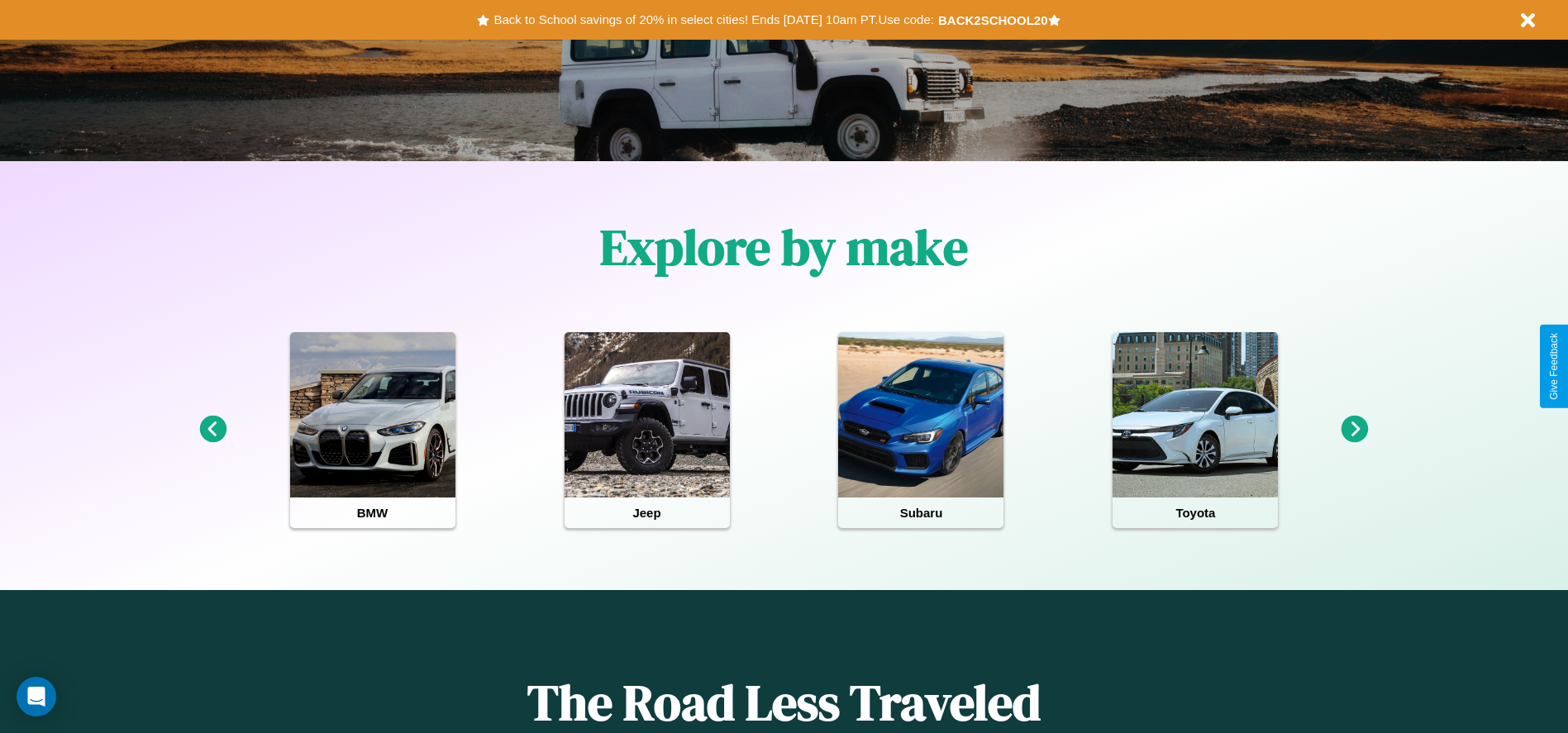
scroll to position [343, 0]
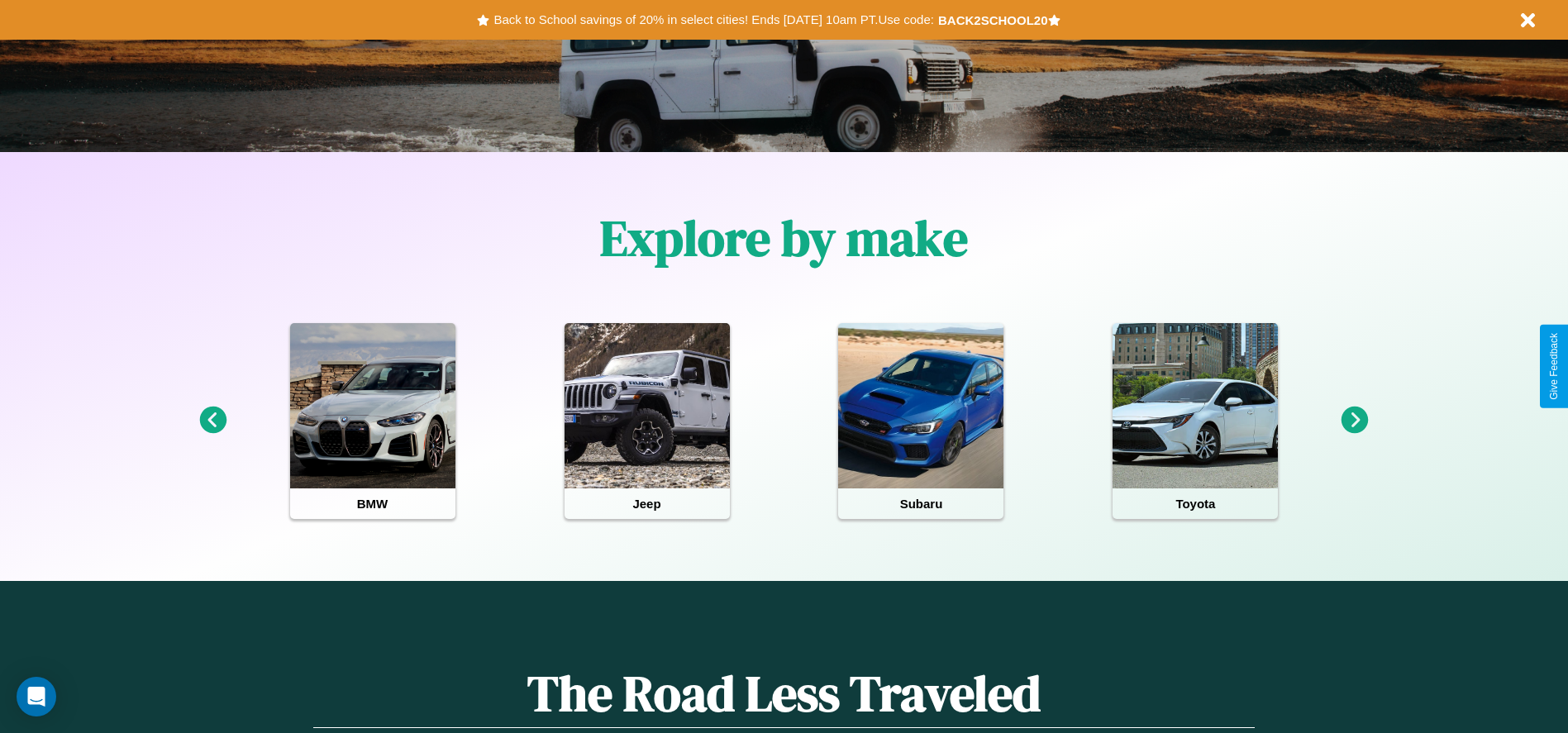
click at [1354, 421] on icon at bounding box center [1355, 421] width 28 height 28
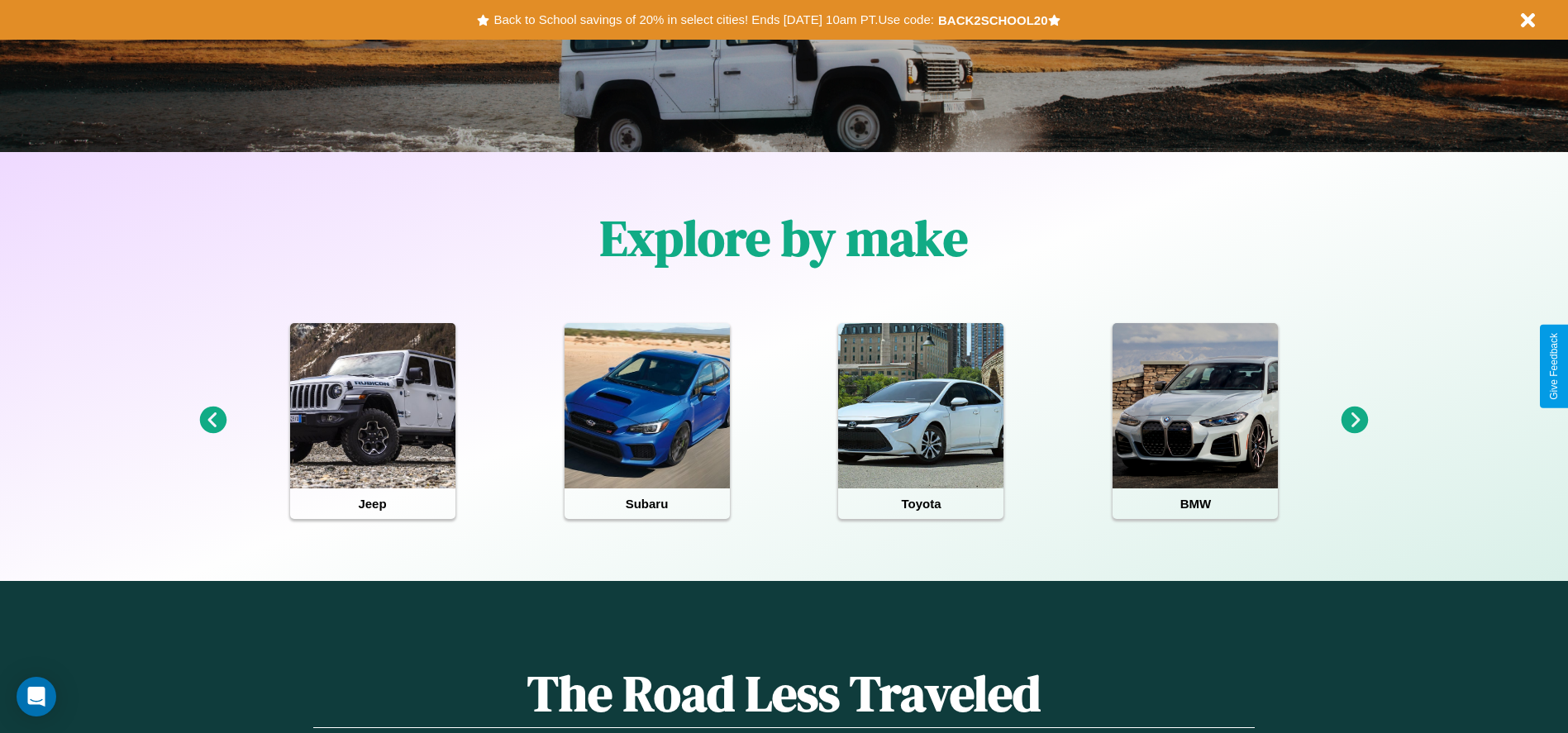
click at [1354, 421] on icon at bounding box center [1355, 421] width 28 height 28
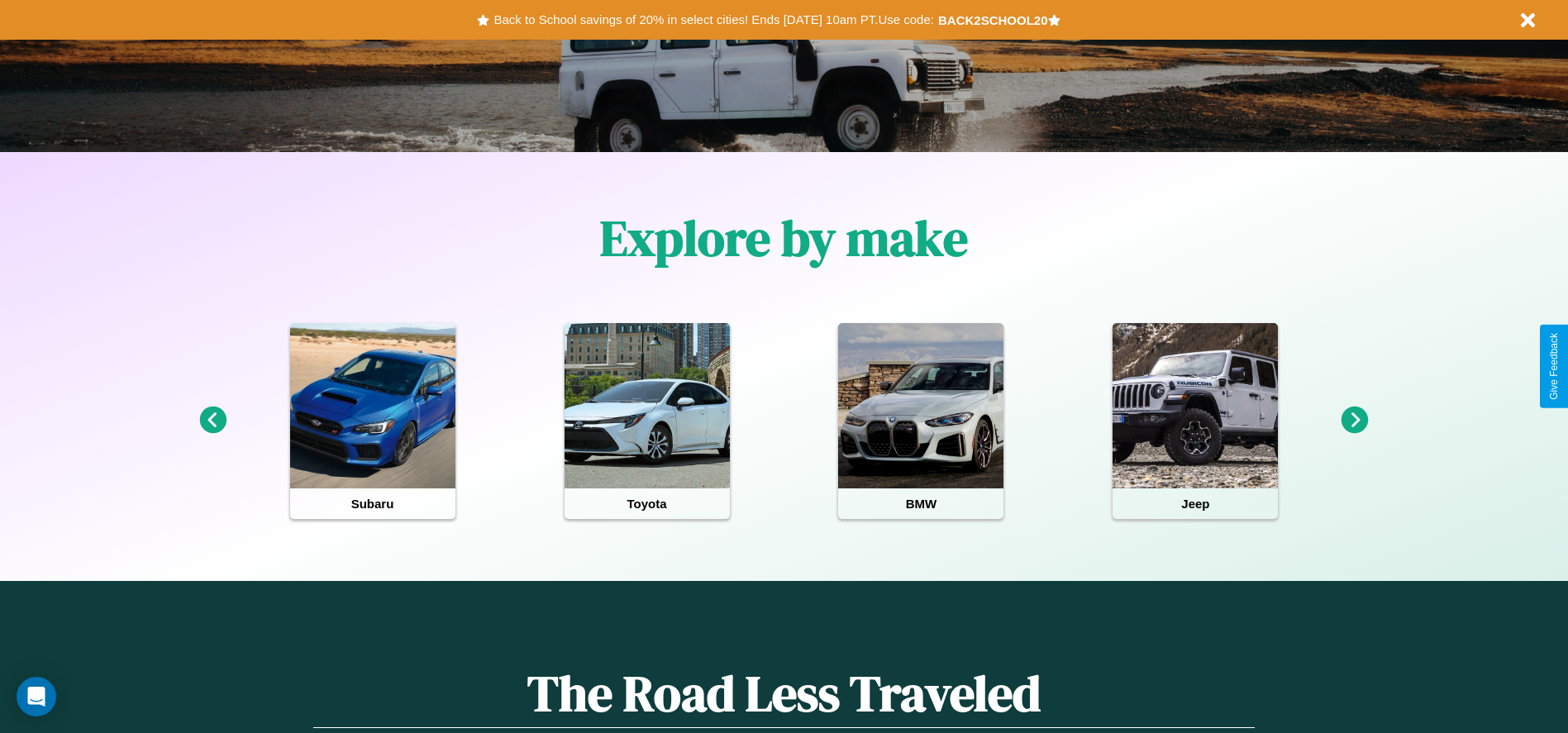
click at [1354, 421] on icon at bounding box center [1355, 421] width 28 height 28
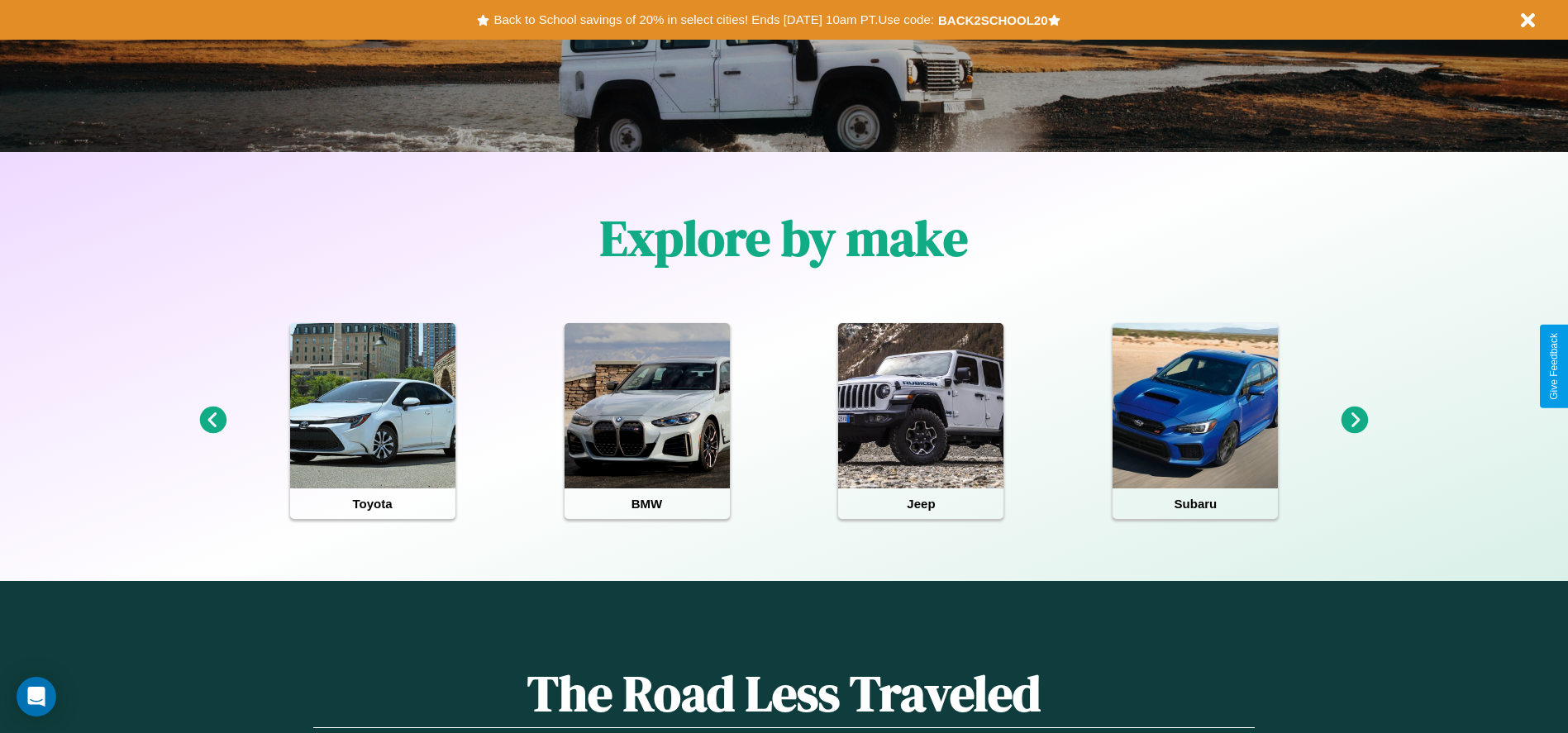
click at [1354, 421] on icon at bounding box center [1355, 421] width 28 height 28
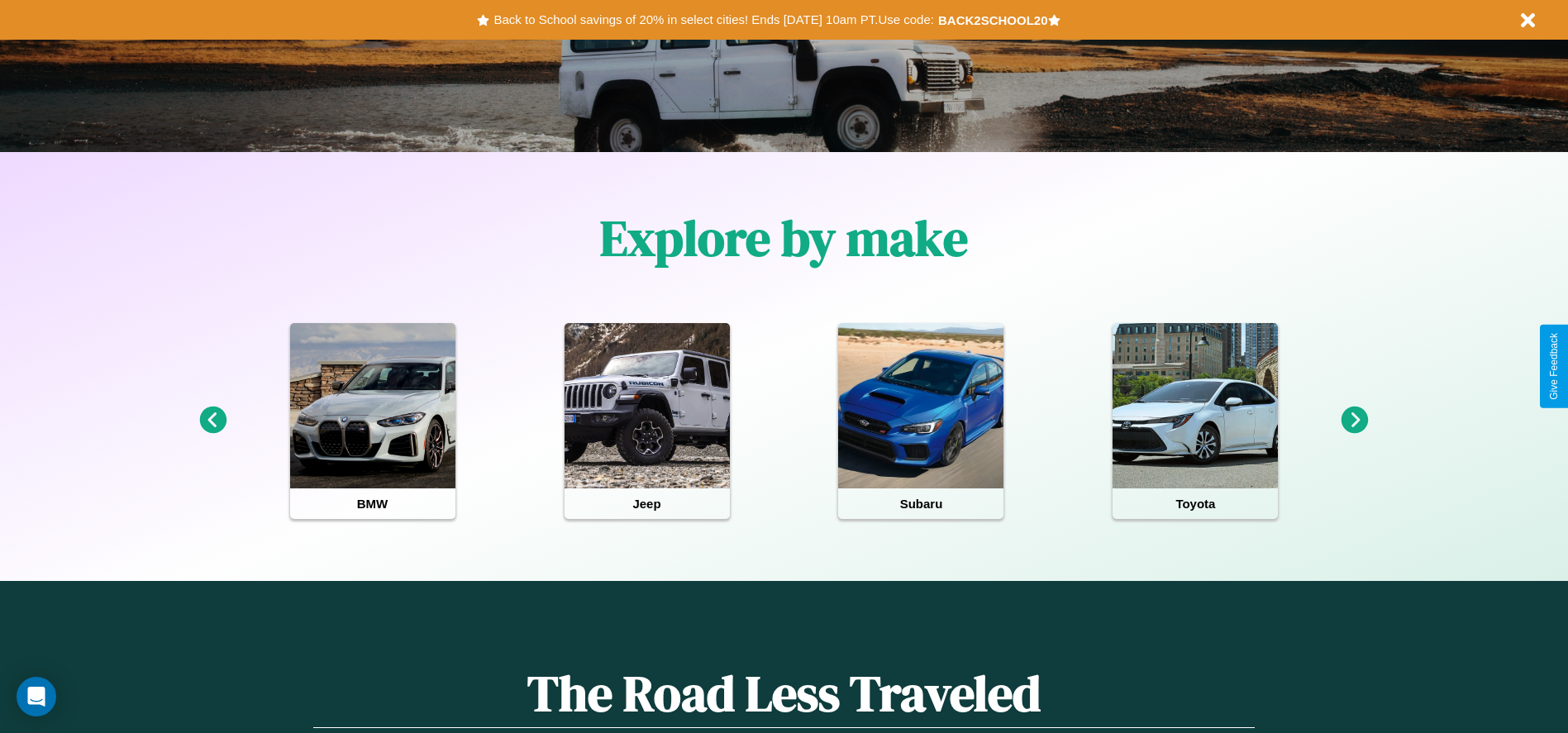
click at [1354, 421] on icon at bounding box center [1355, 421] width 28 height 28
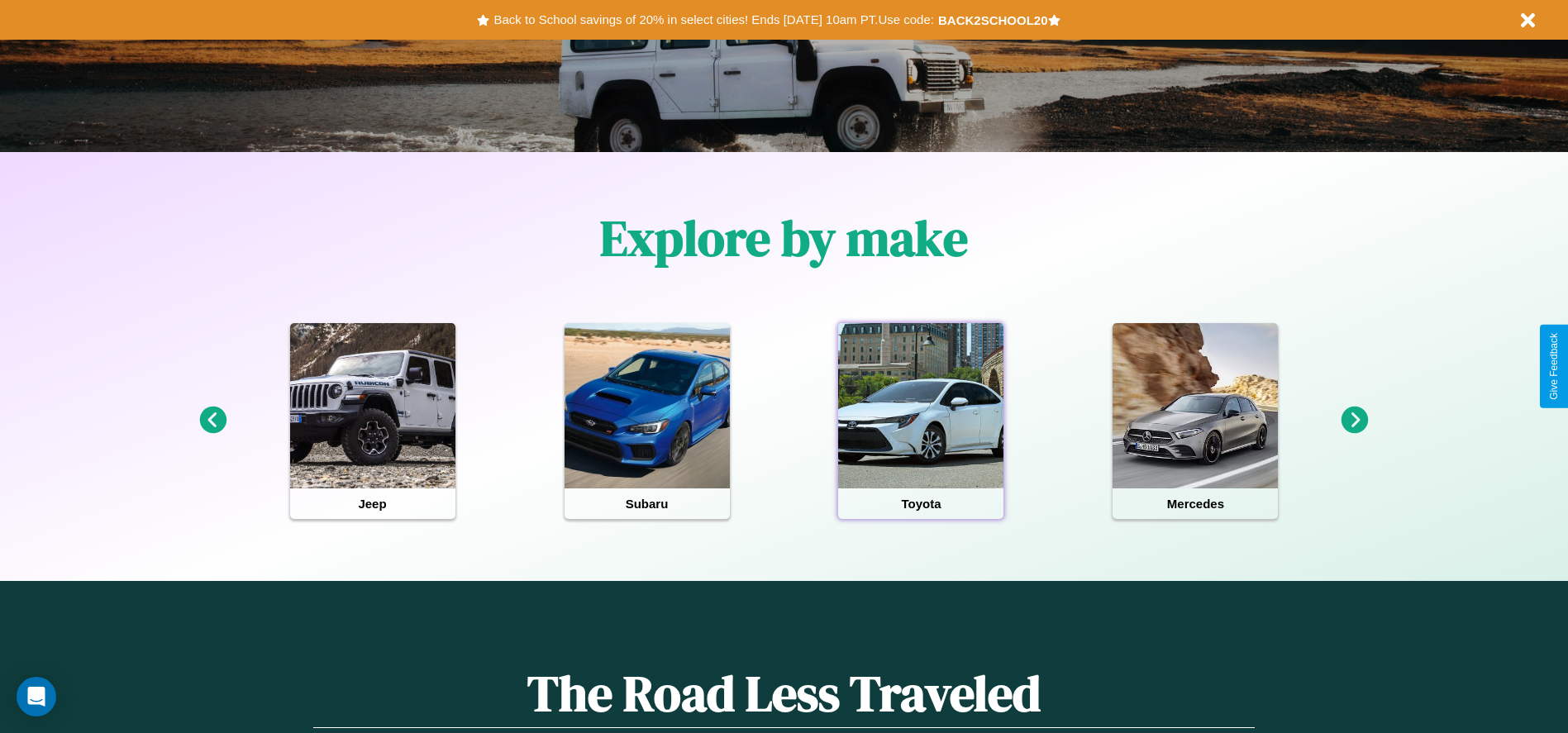
click at [921, 421] on div at bounding box center [920, 405] width 165 height 165
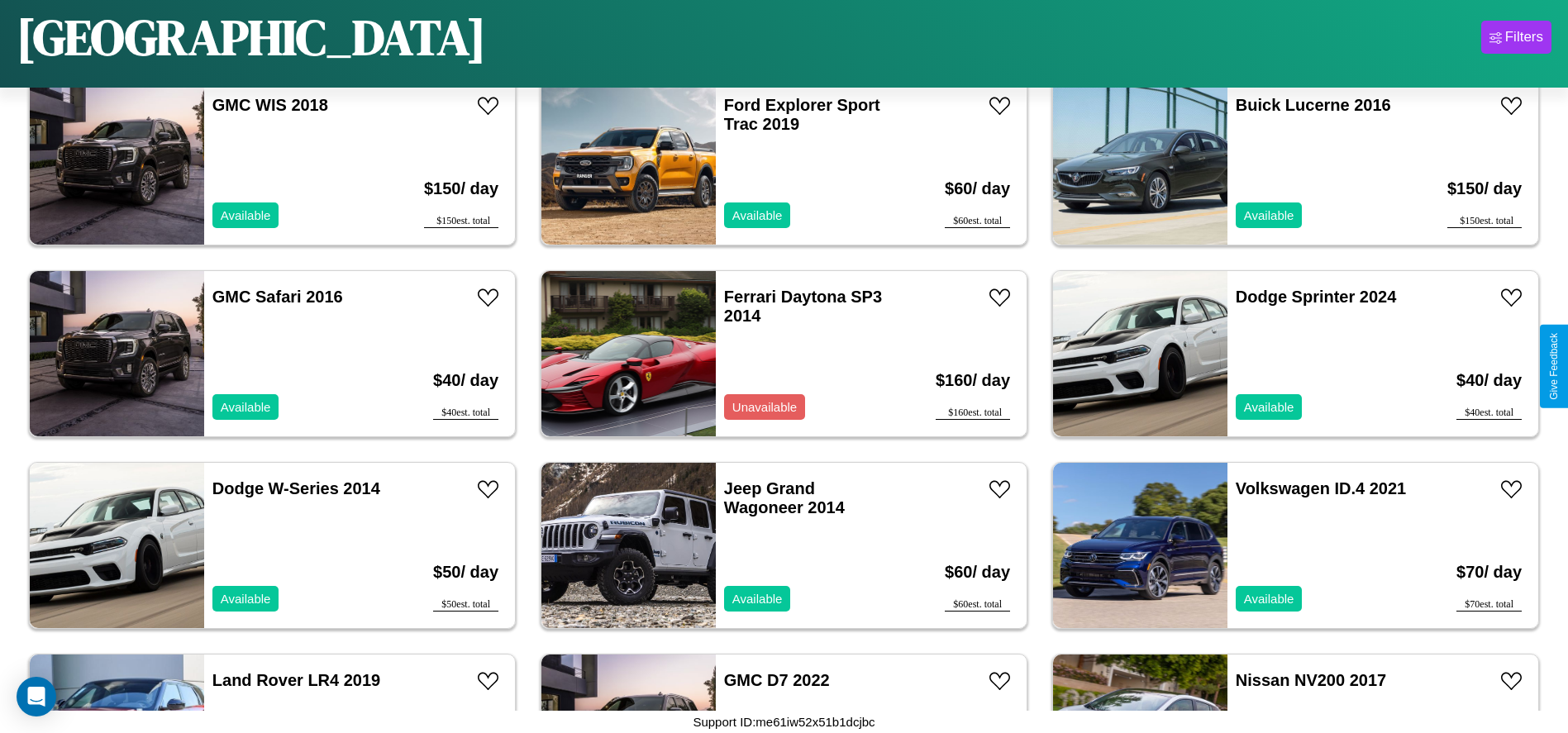
scroll to position [9955, 0]
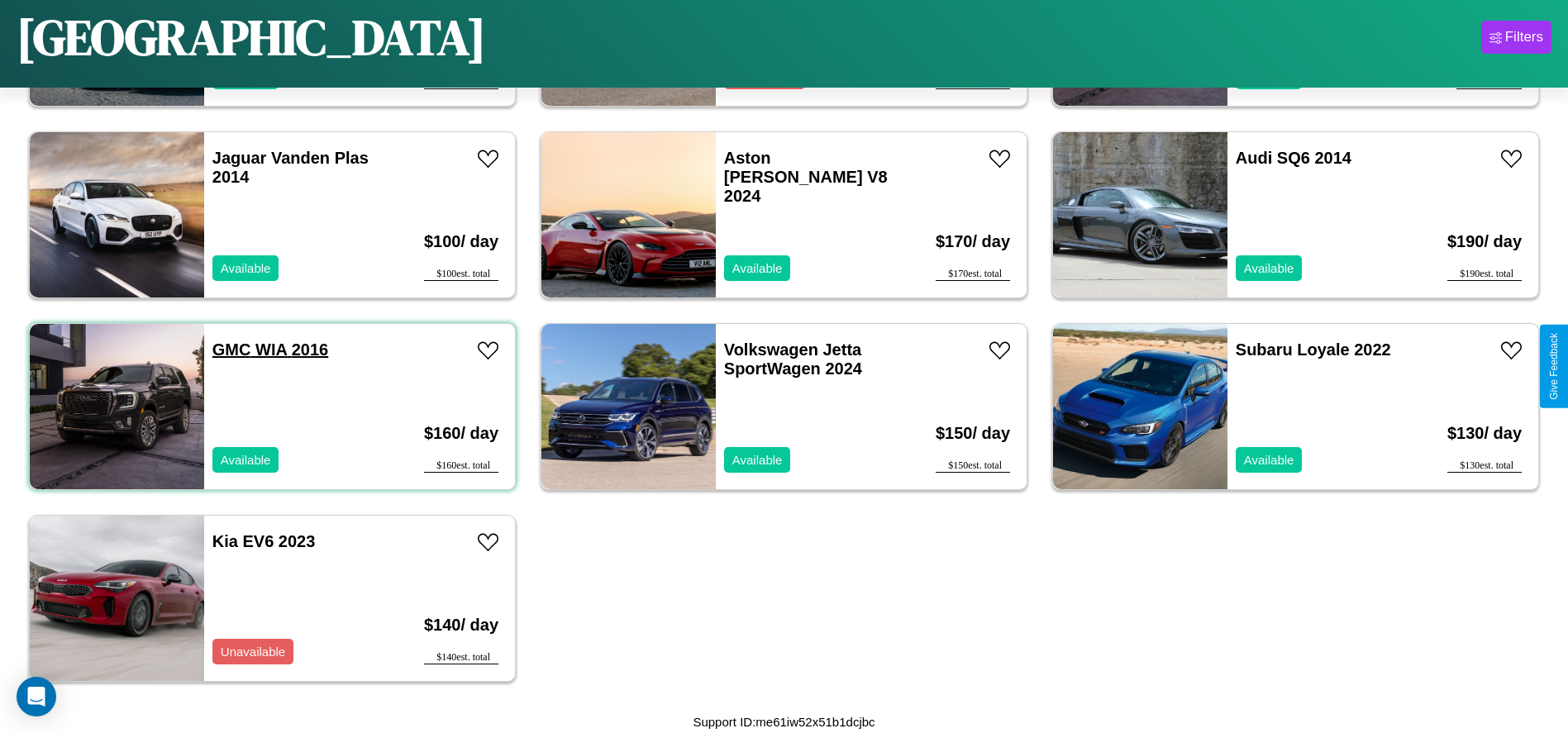
click at [229, 350] on link "GMC WIA 2016" at bounding box center [270, 349] width 116 height 18
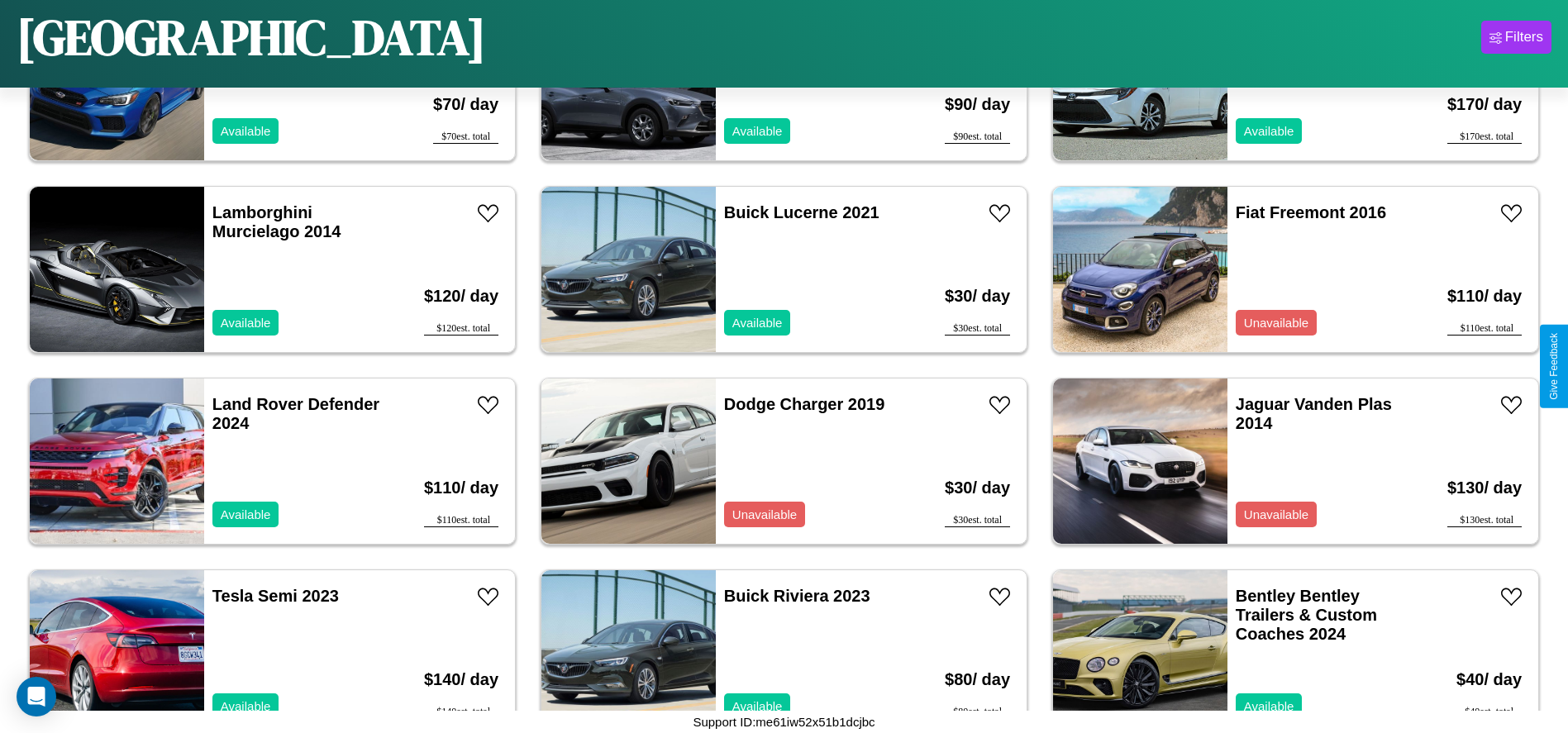
scroll to position [760, 0]
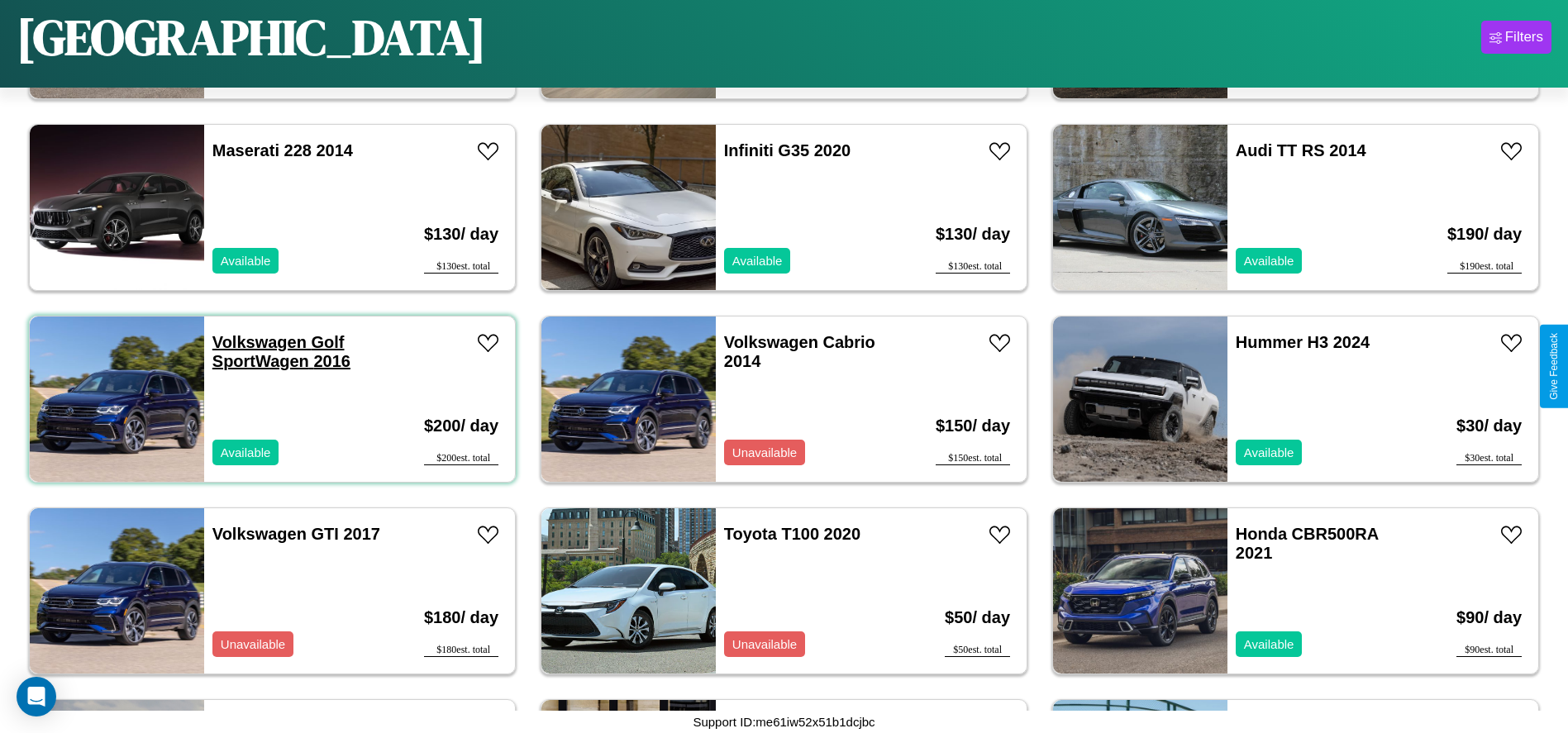
click at [257, 342] on link "Volkswagen Golf SportWagen 2016" at bounding box center [280, 351] width 138 height 37
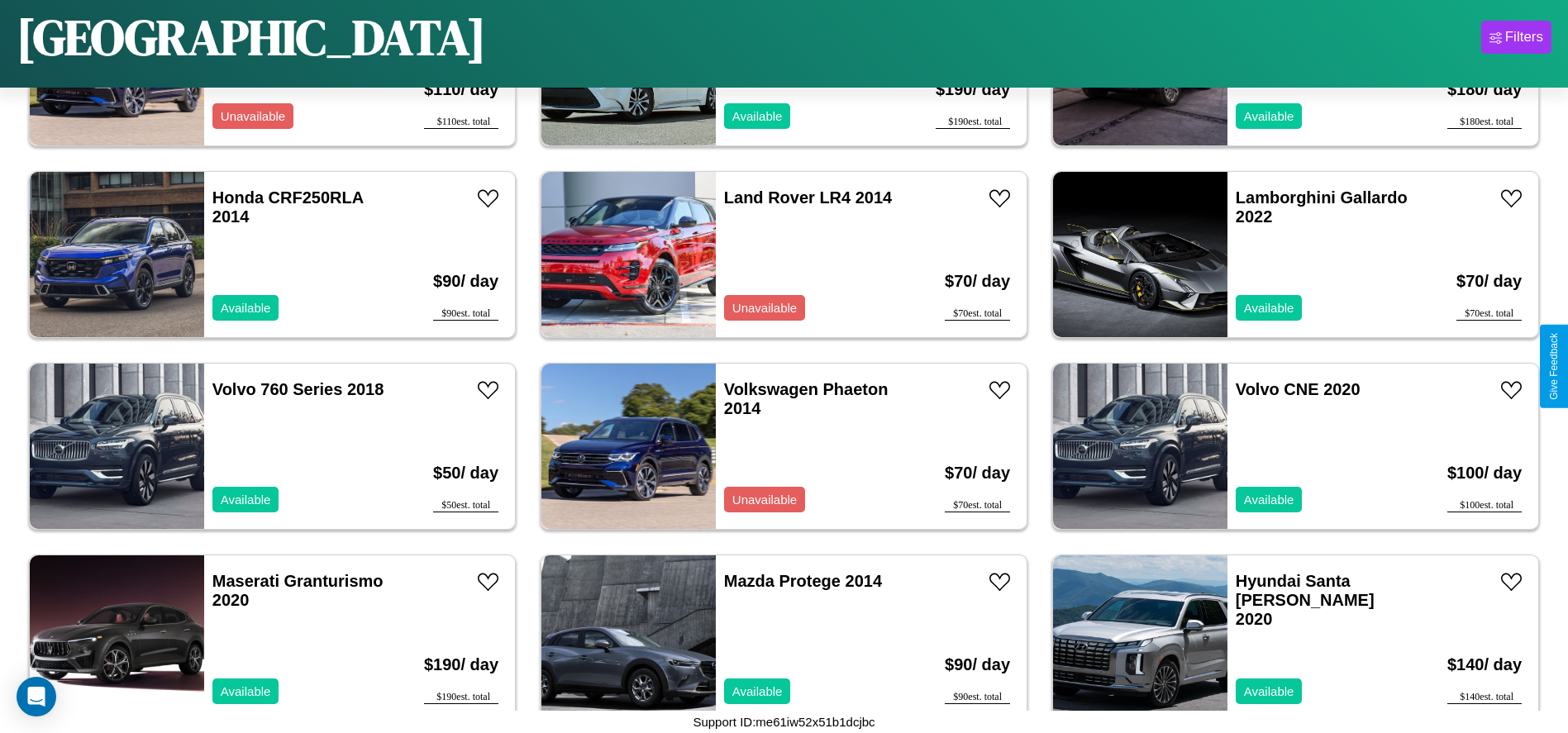
scroll to position [8428, 0]
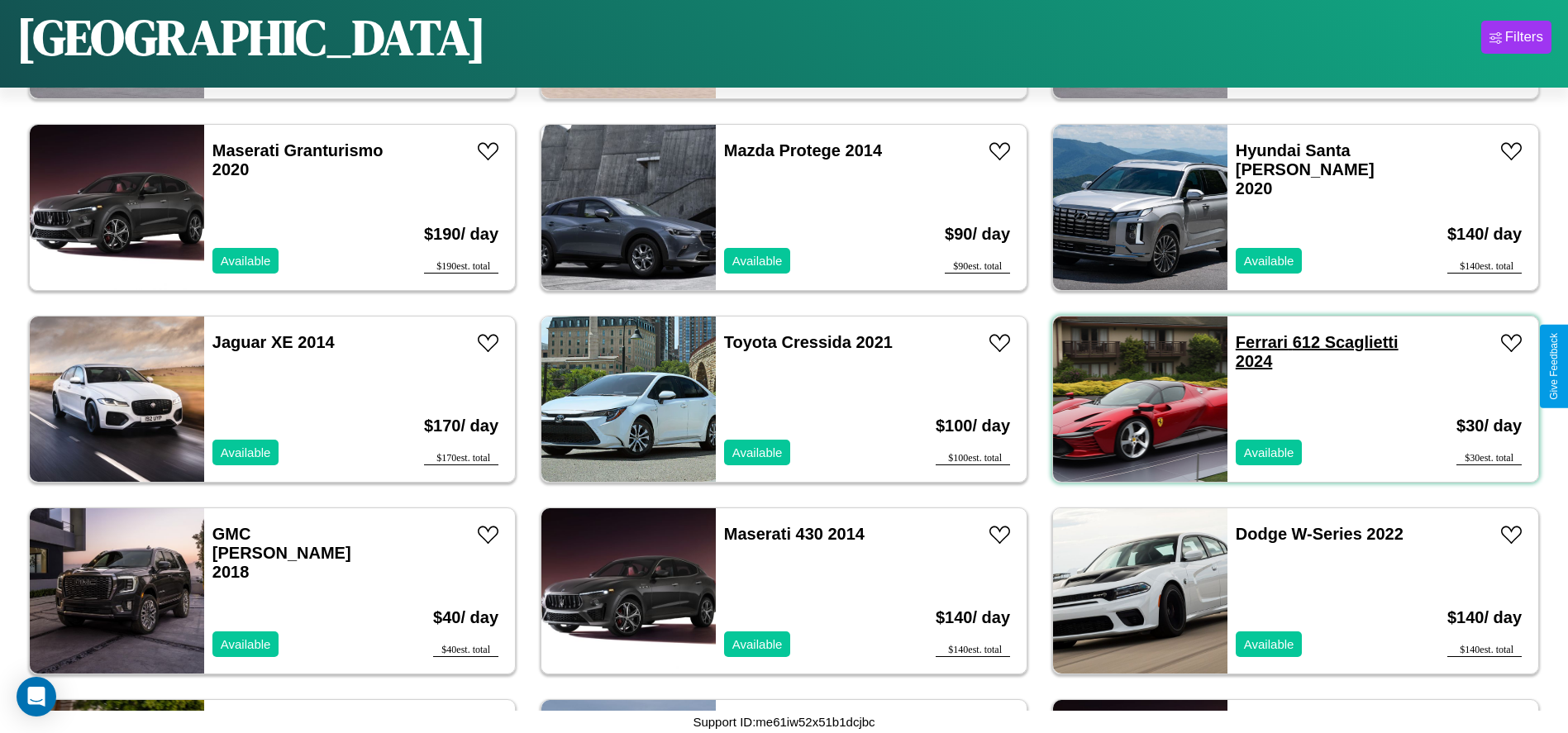
click at [1251, 342] on link "Ferrari 612 Scaglietti 2024" at bounding box center [1317, 351] width 163 height 37
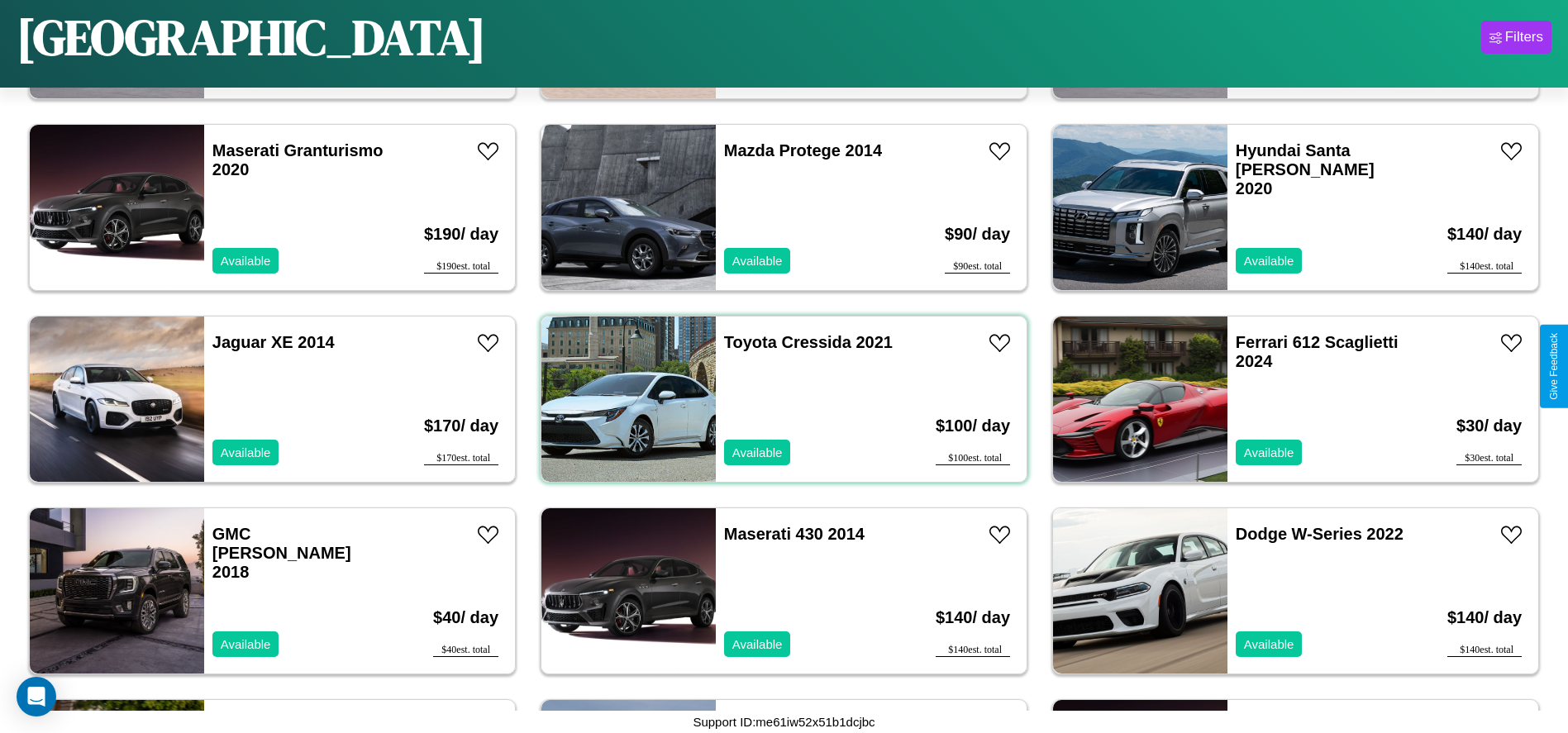
scroll to position [0, 0]
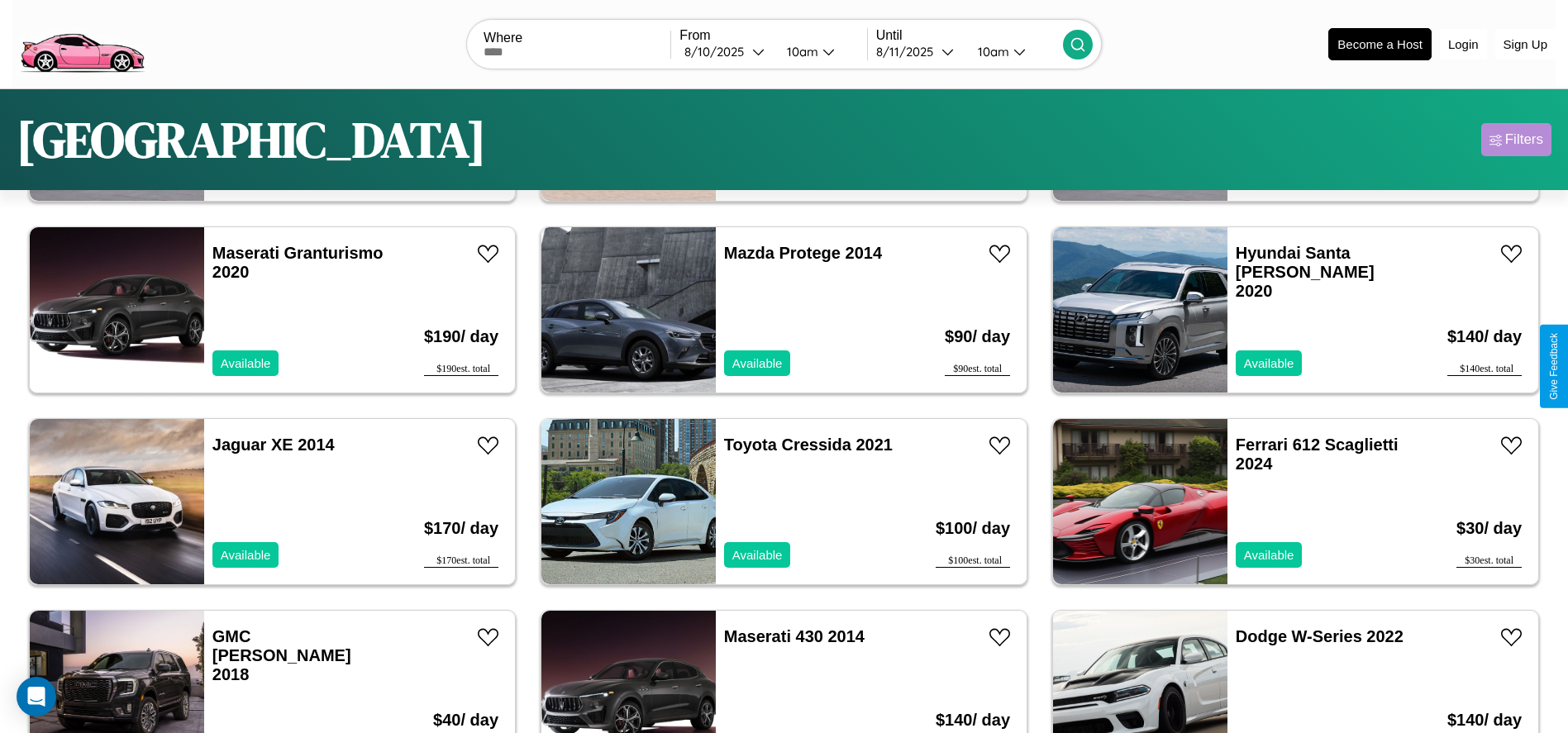
click at [1515, 139] on div "Filters" at bounding box center [1524, 139] width 38 height 16
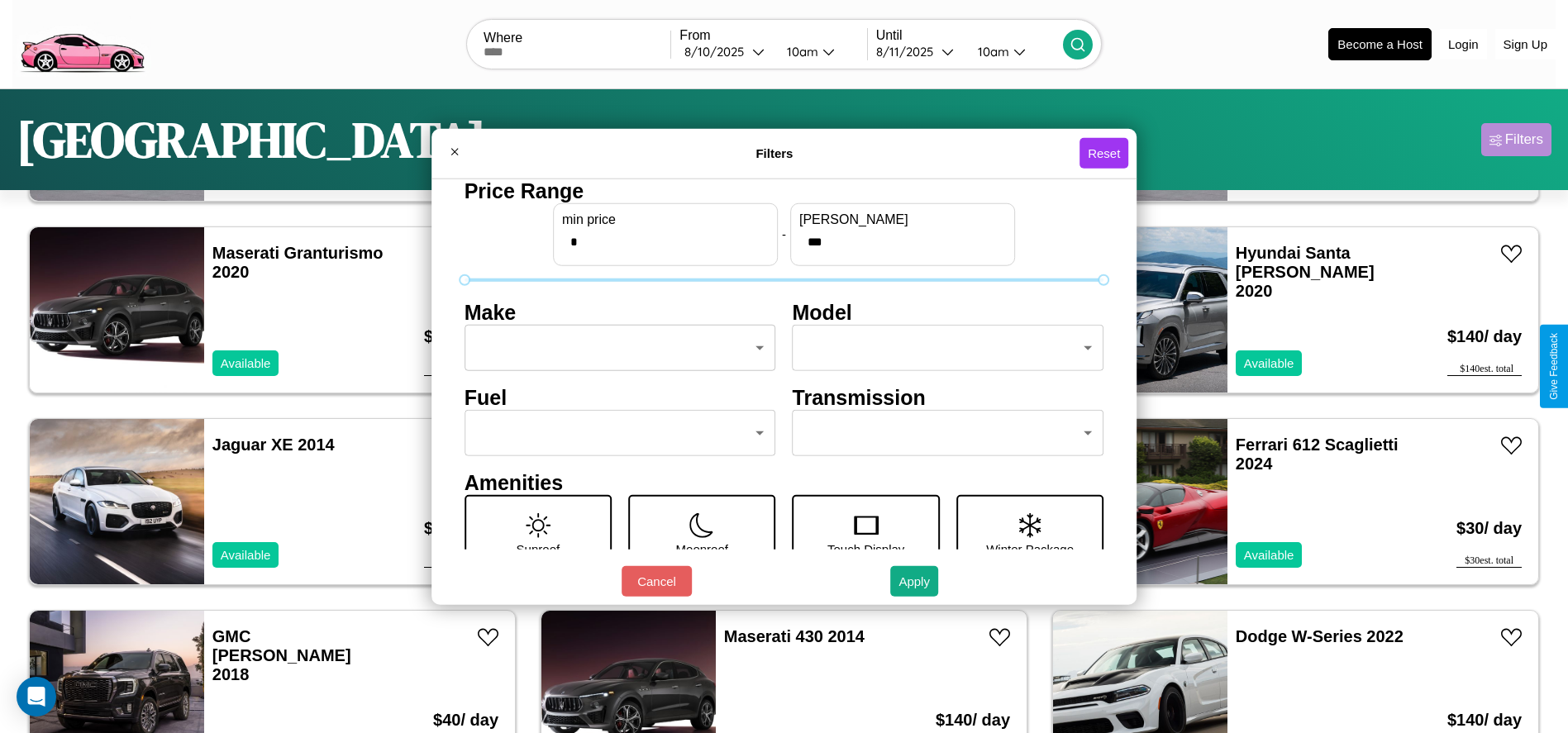
scroll to position [69, 0]
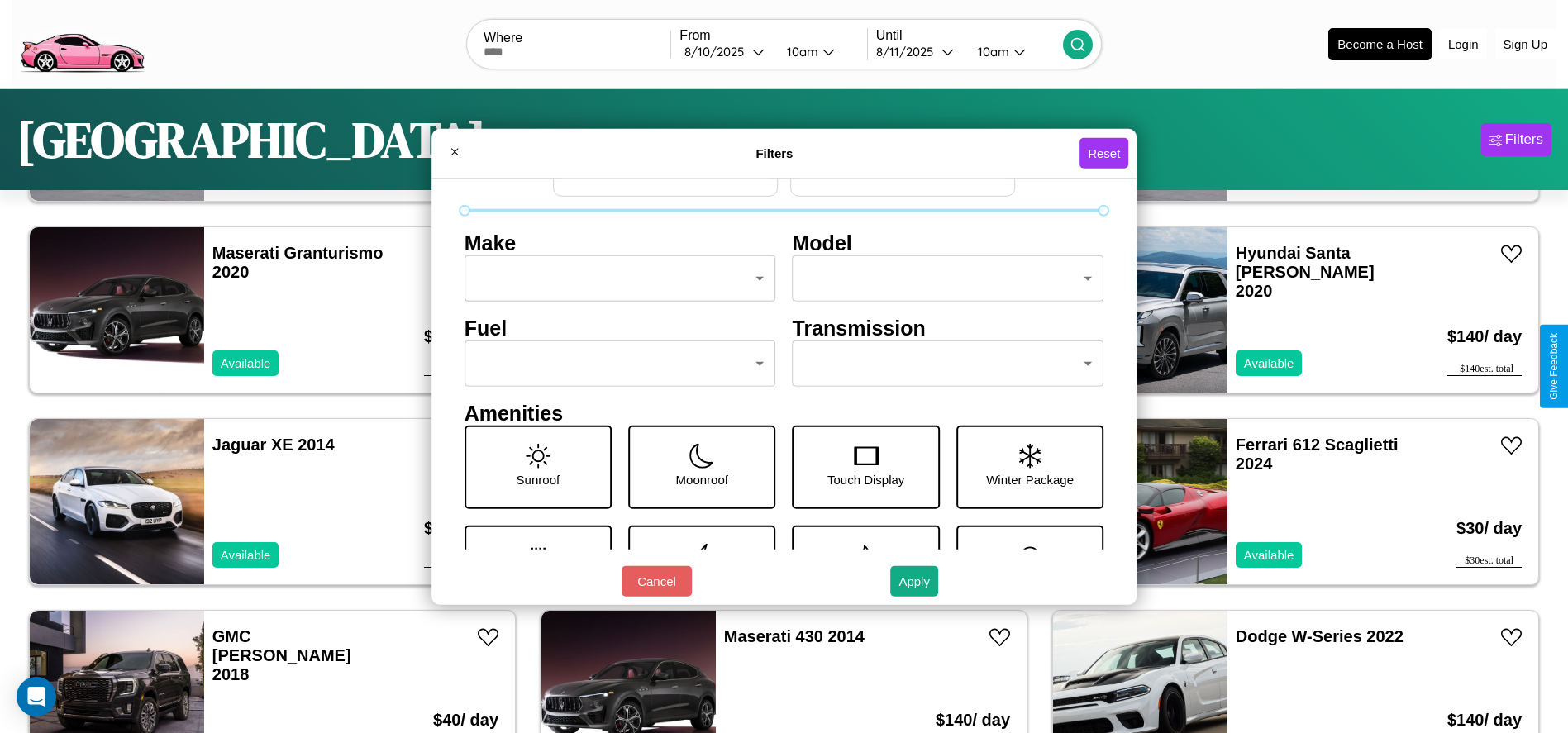
click at [614, 363] on body "CarGo Where From 8 / 10 / 2025 10am Until 8 / 11 / 2025 10am Become a Host Logi…" at bounding box center [784, 417] width 1568 height 835
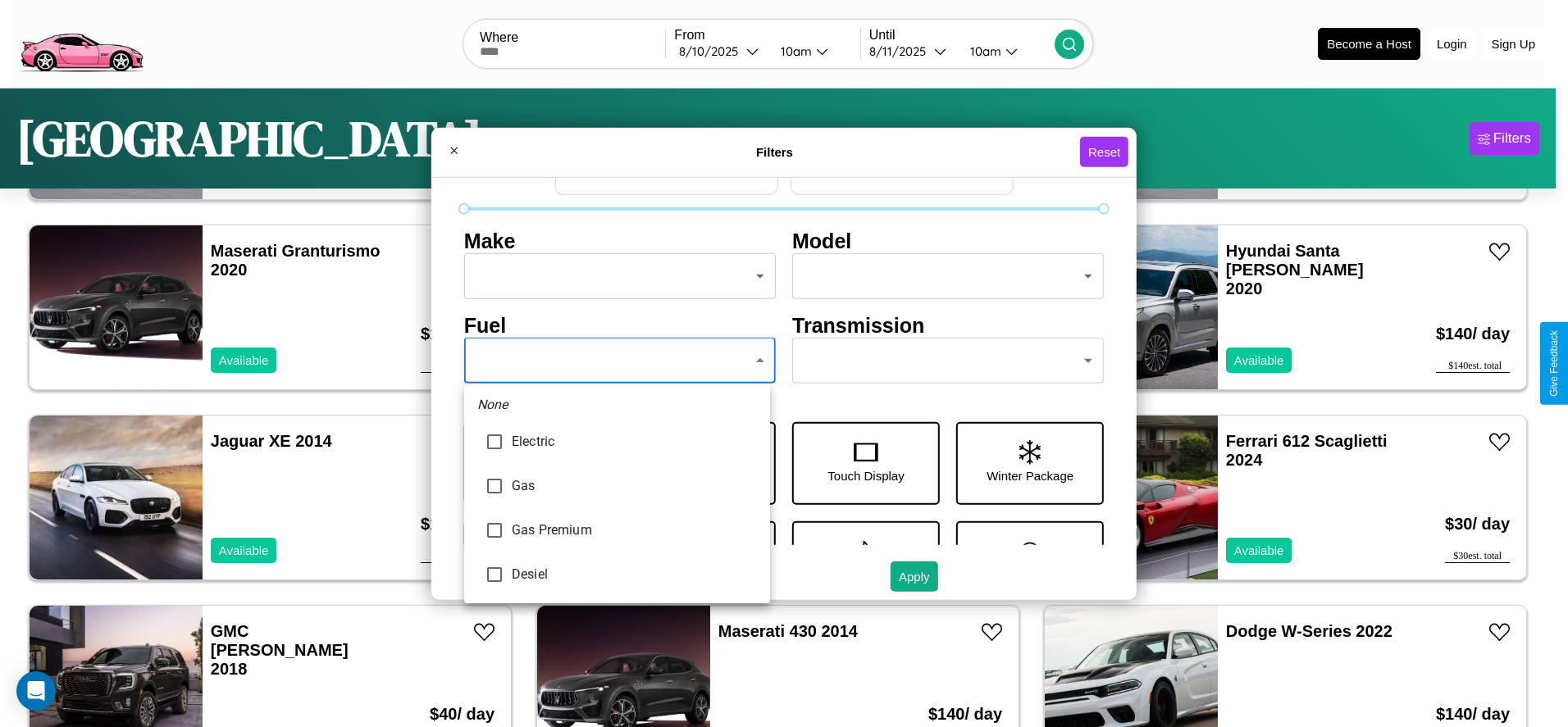
type input "********"
click at [617, 360] on div at bounding box center [784, 363] width 1568 height 727
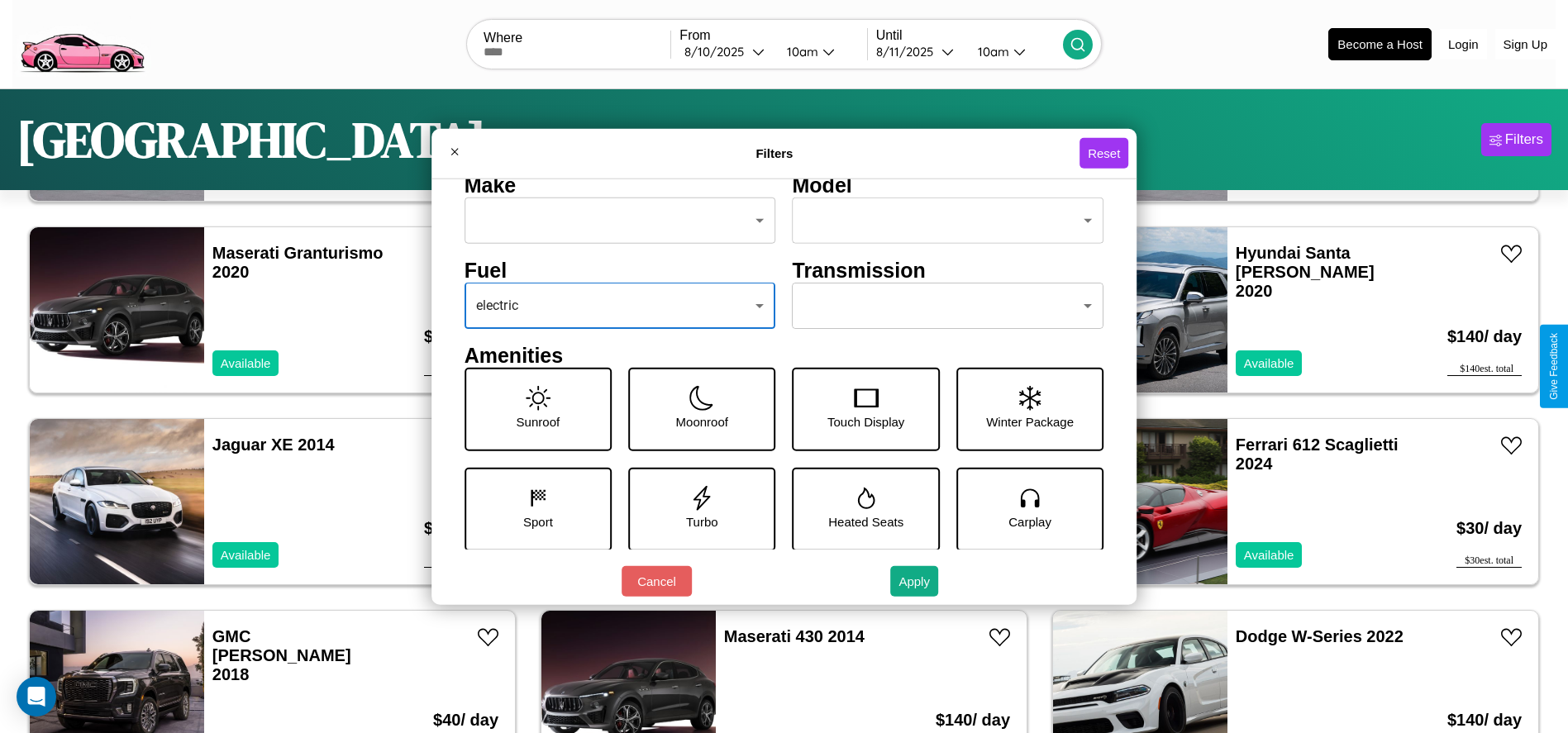
scroll to position [173, 0]
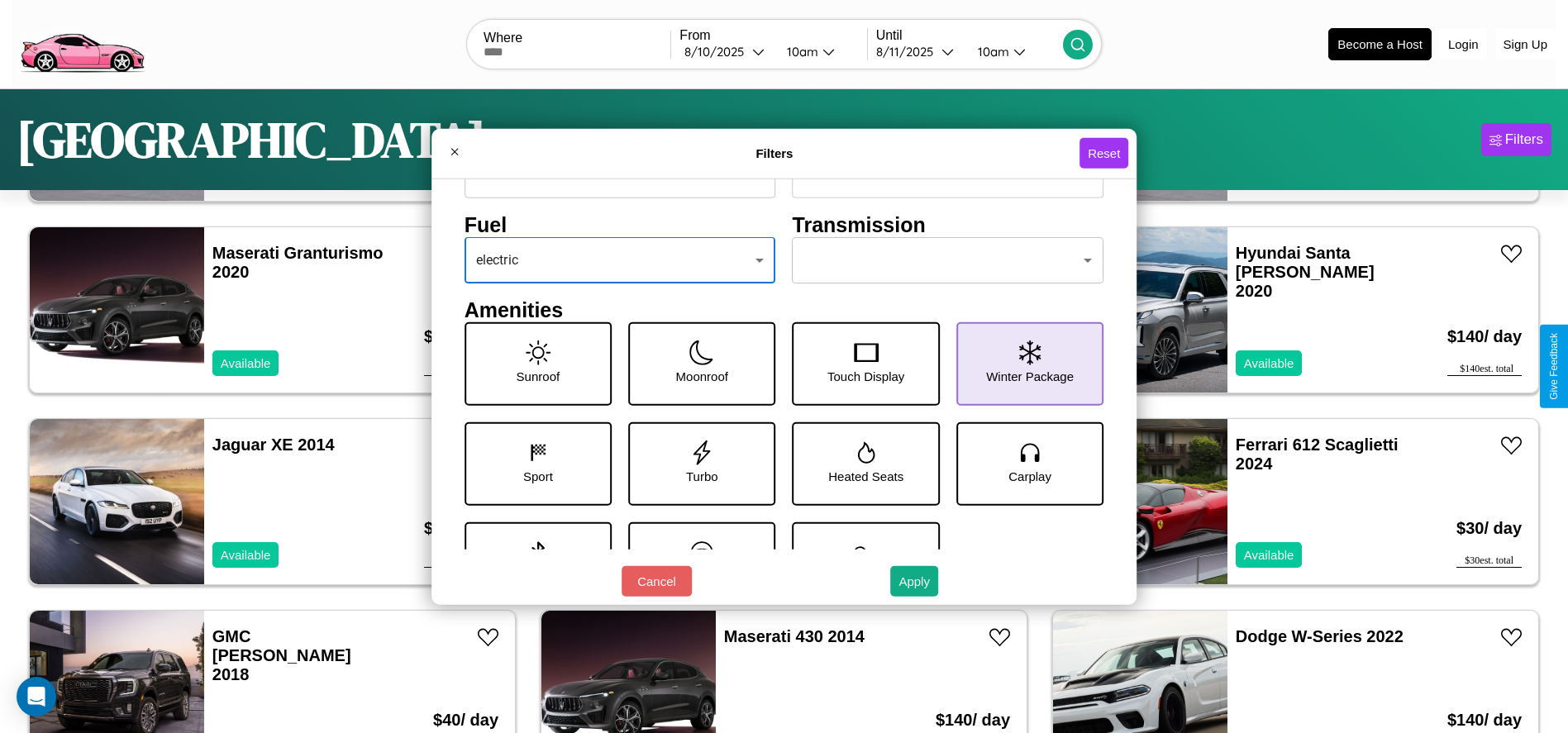
click at [1020, 363] on icon at bounding box center [1029, 351] width 22 height 25
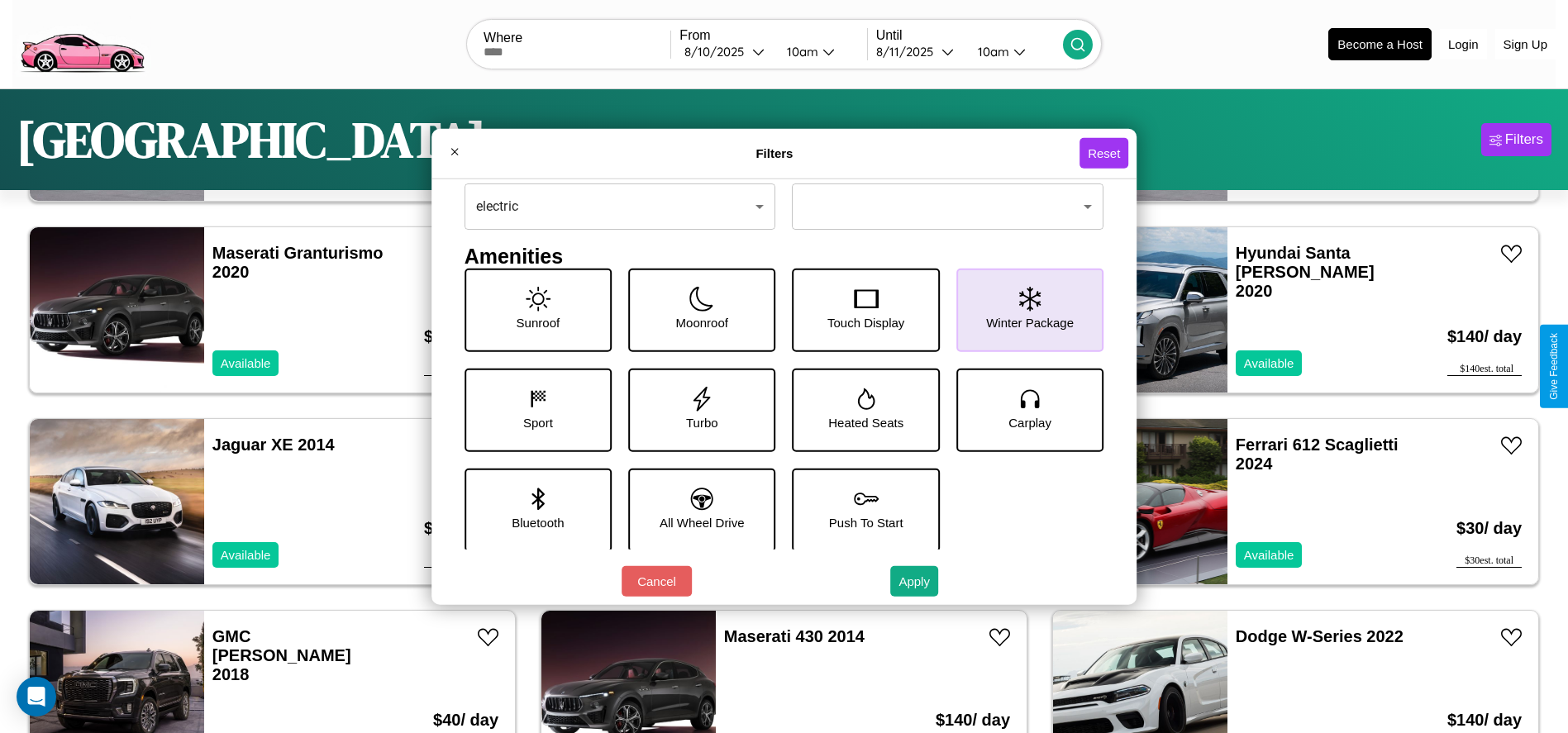
scroll to position [229, 0]
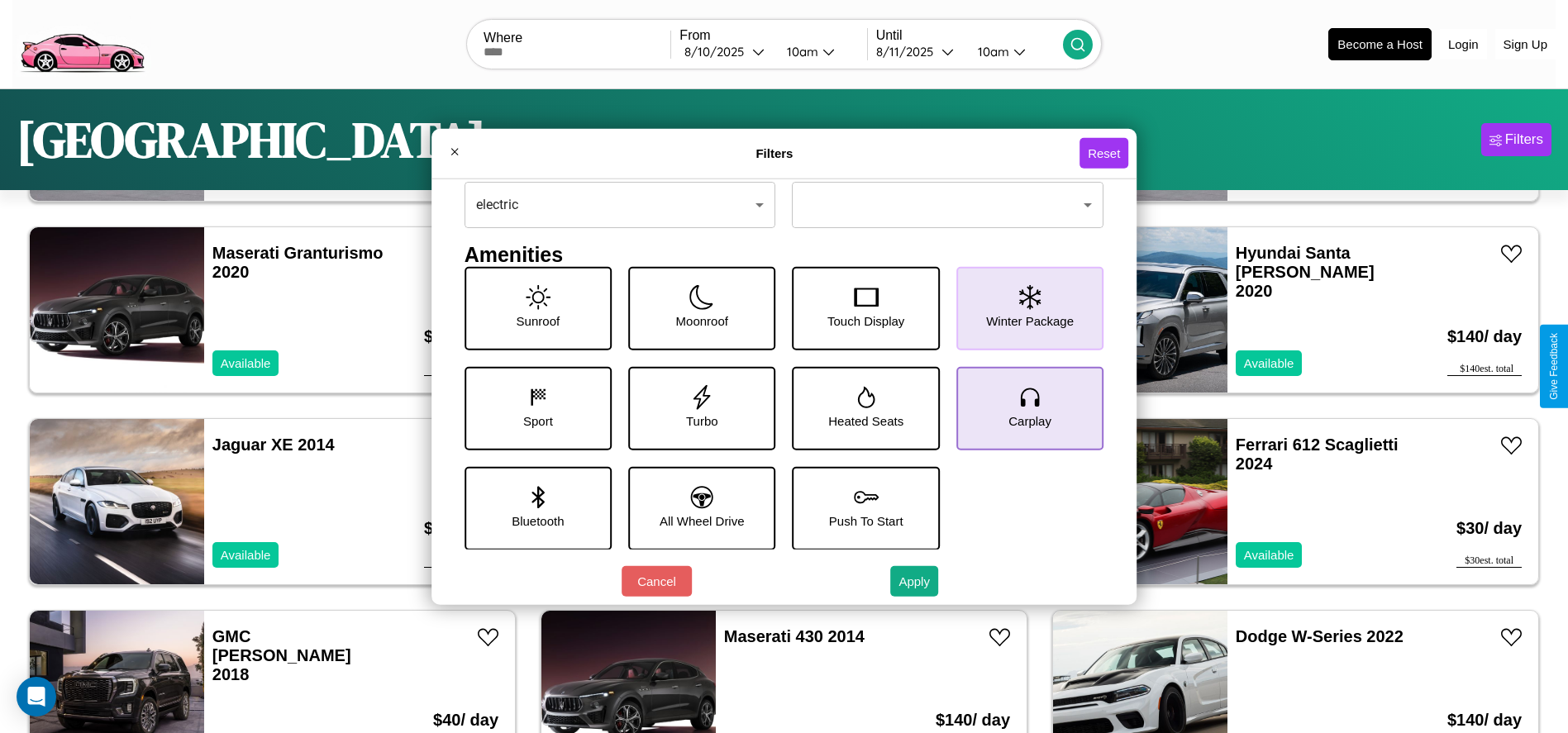
click at [1020, 408] on icon at bounding box center [1030, 396] width 25 height 25
click at [534, 507] on icon at bounding box center [537, 498] width 12 height 23
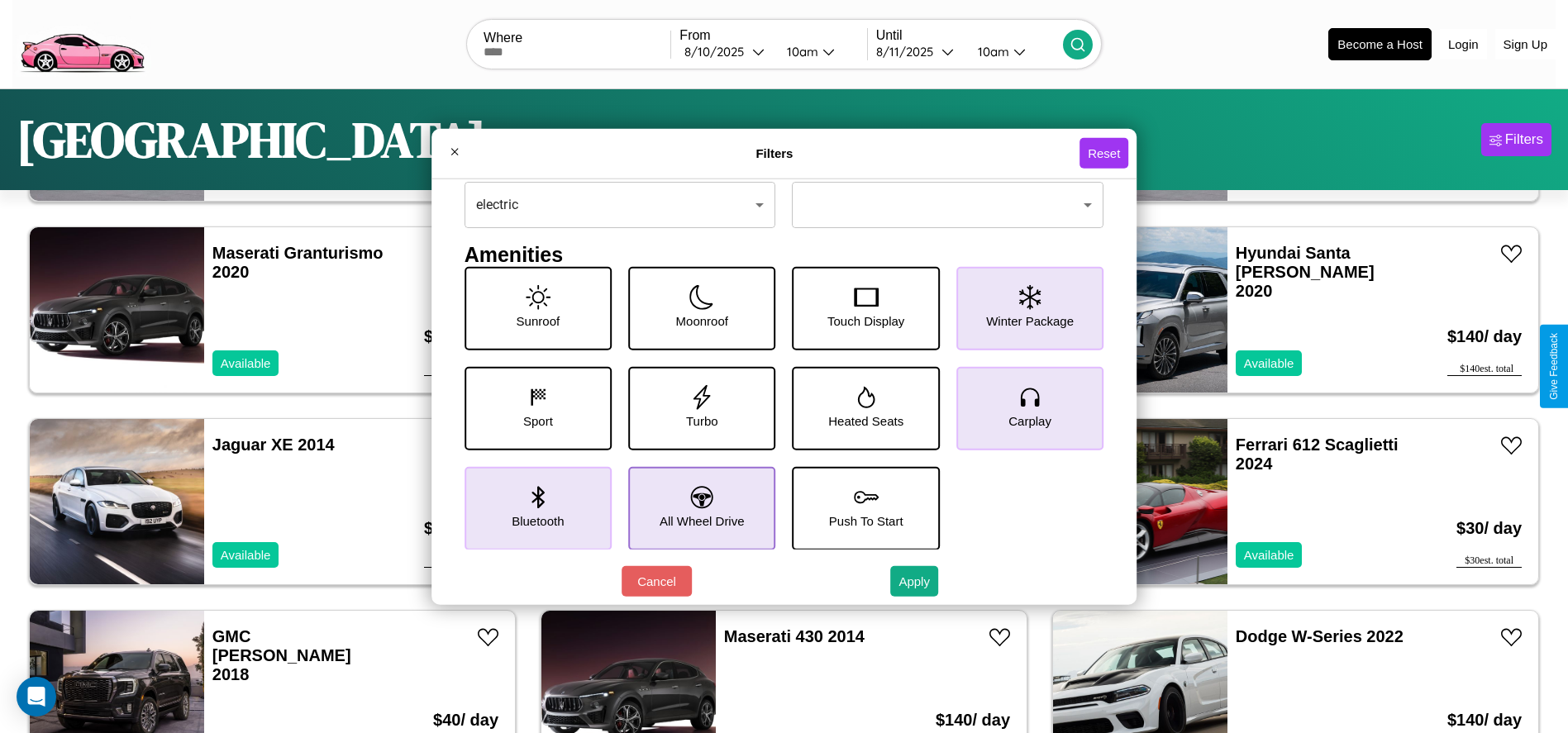
click at [696, 507] on icon at bounding box center [702, 498] width 22 height 23
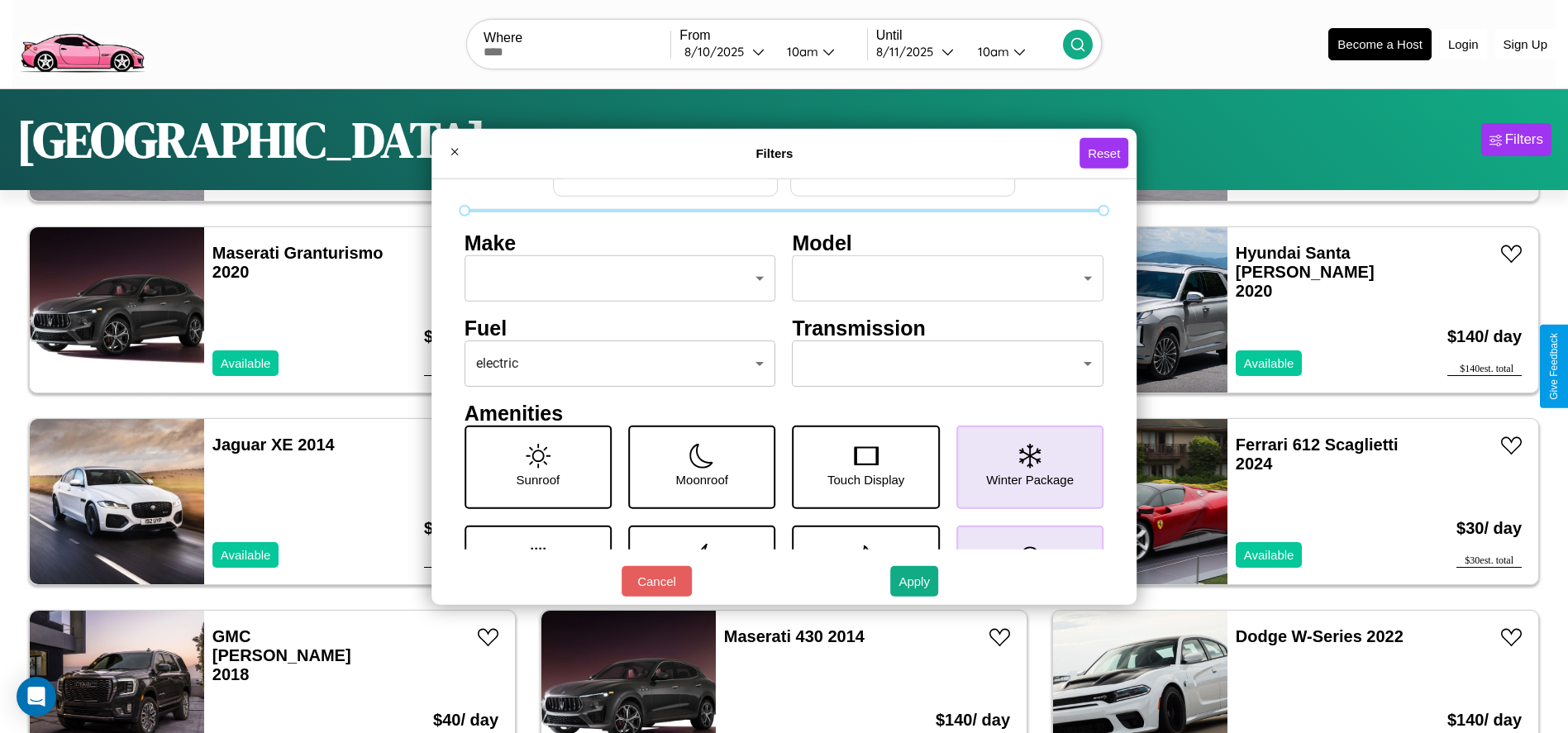
click at [940, 363] on body "CarGo Where From 8 / 10 / 2025 10am Until 8 / 11 / 2025 10am Become a Host Logi…" at bounding box center [784, 417] width 1568 height 835
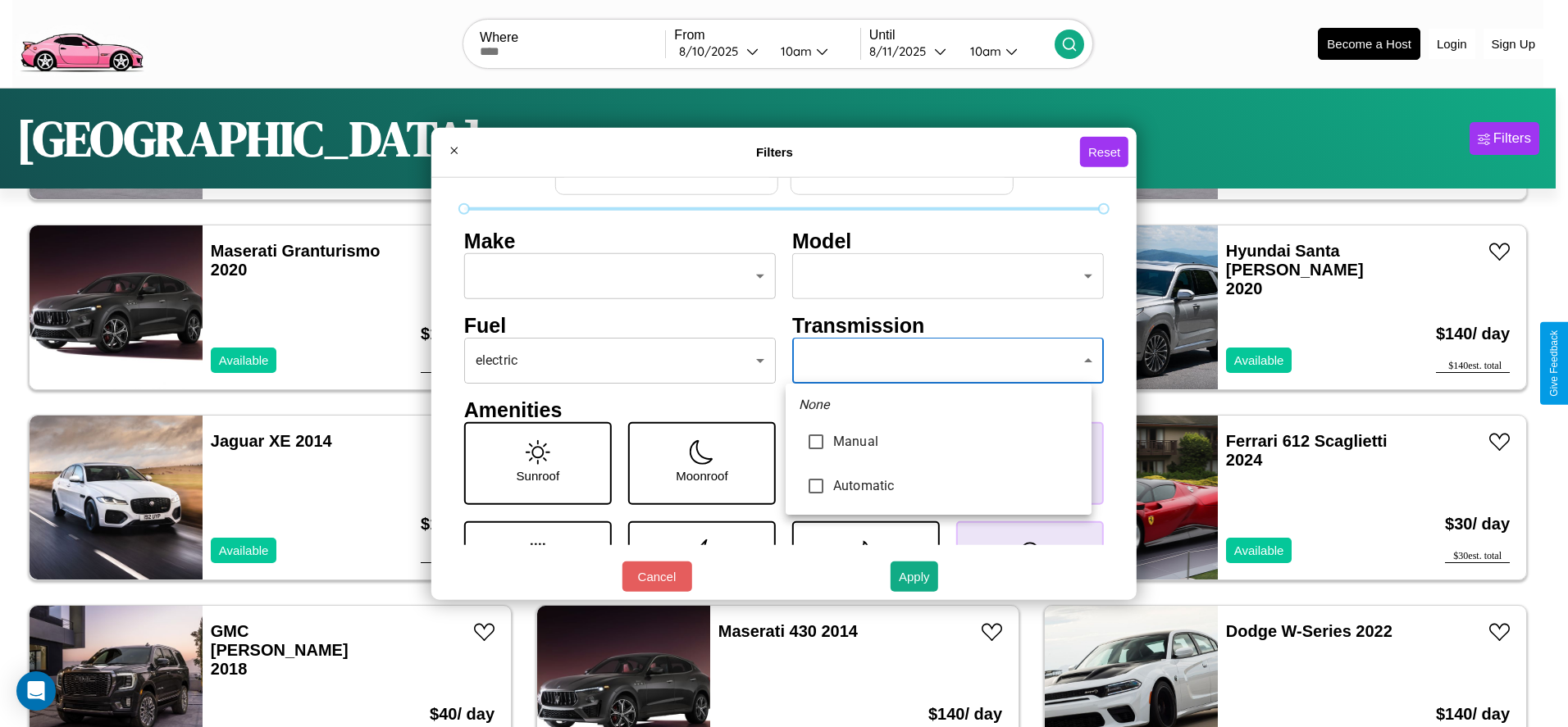
type input "*********"
click at [938, 360] on div at bounding box center [784, 363] width 1568 height 727
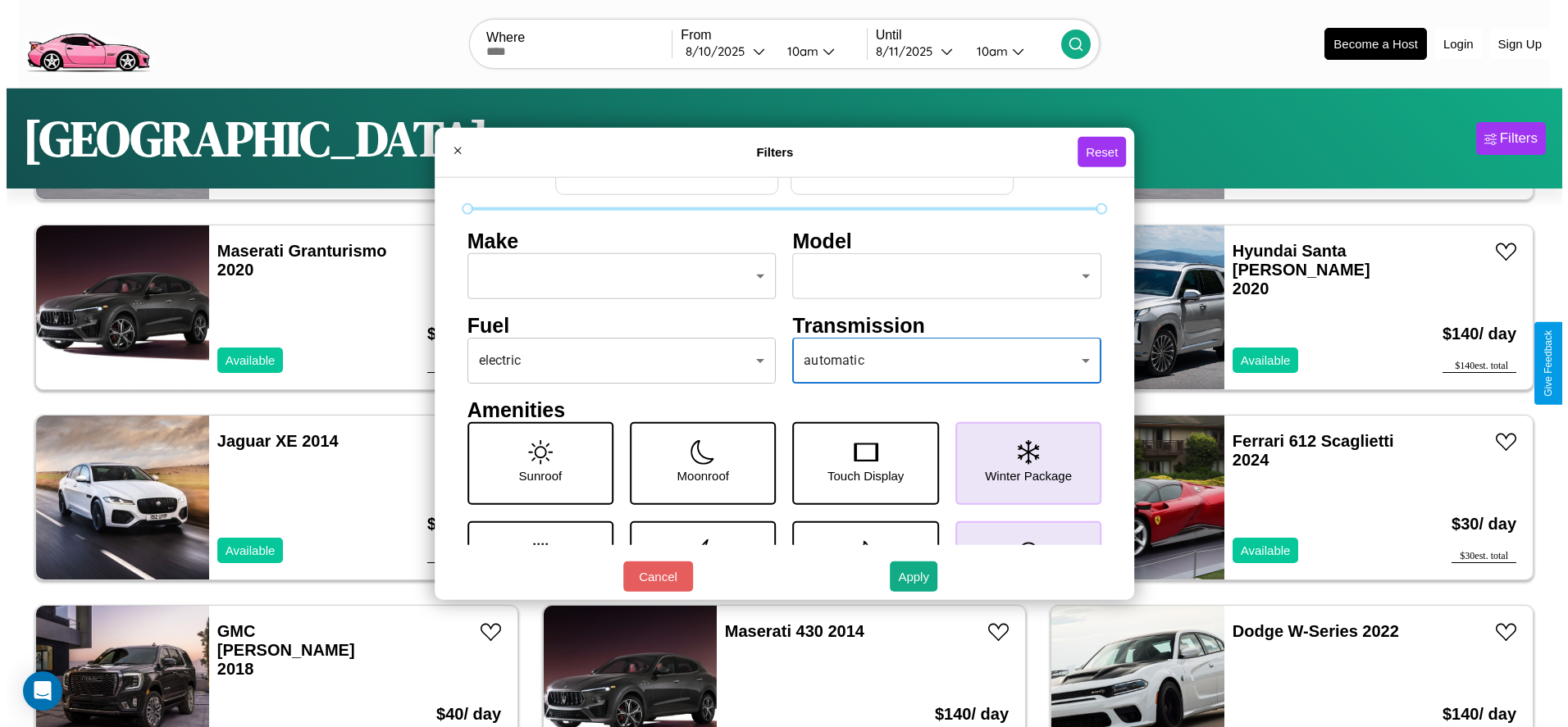
scroll to position [0, 0]
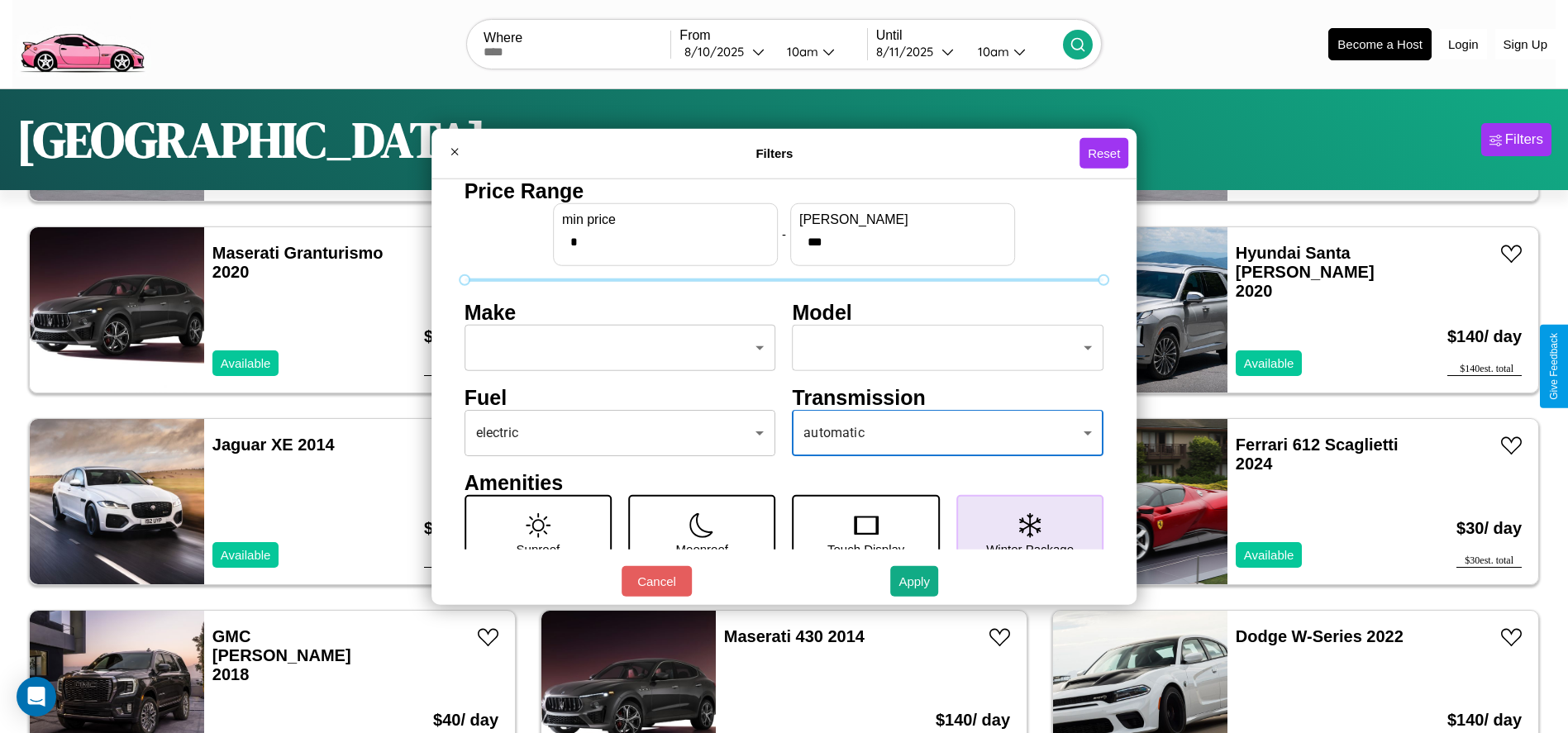
click at [614, 348] on body "CarGo Where From 8 / 10 / 2025 10am Until 8 / 11 / 2025 10am Become a Host Logi…" at bounding box center [784, 417] width 1568 height 835
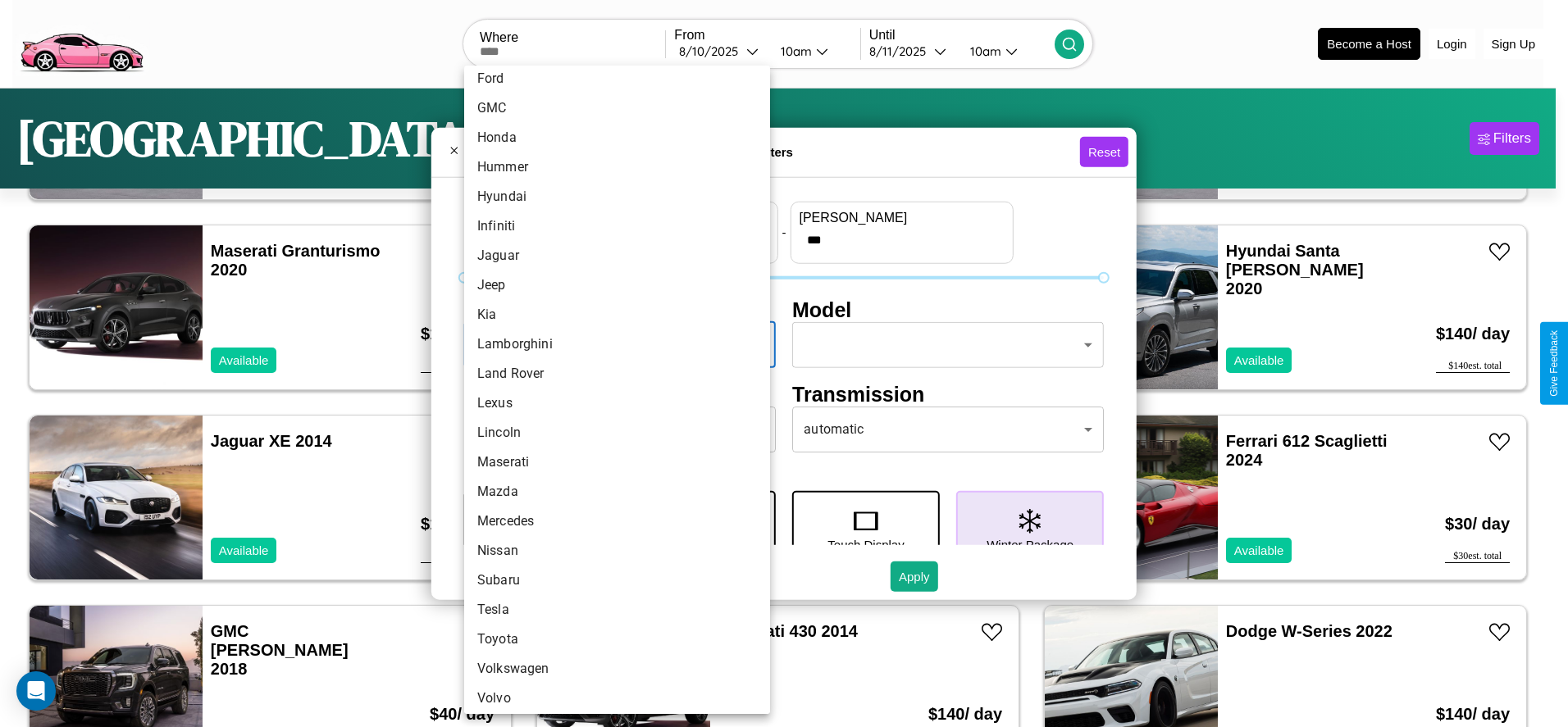
scroll to position [427, 0]
click at [611, 457] on li "Maserati" at bounding box center [617, 457] width 306 height 29
type input "********"
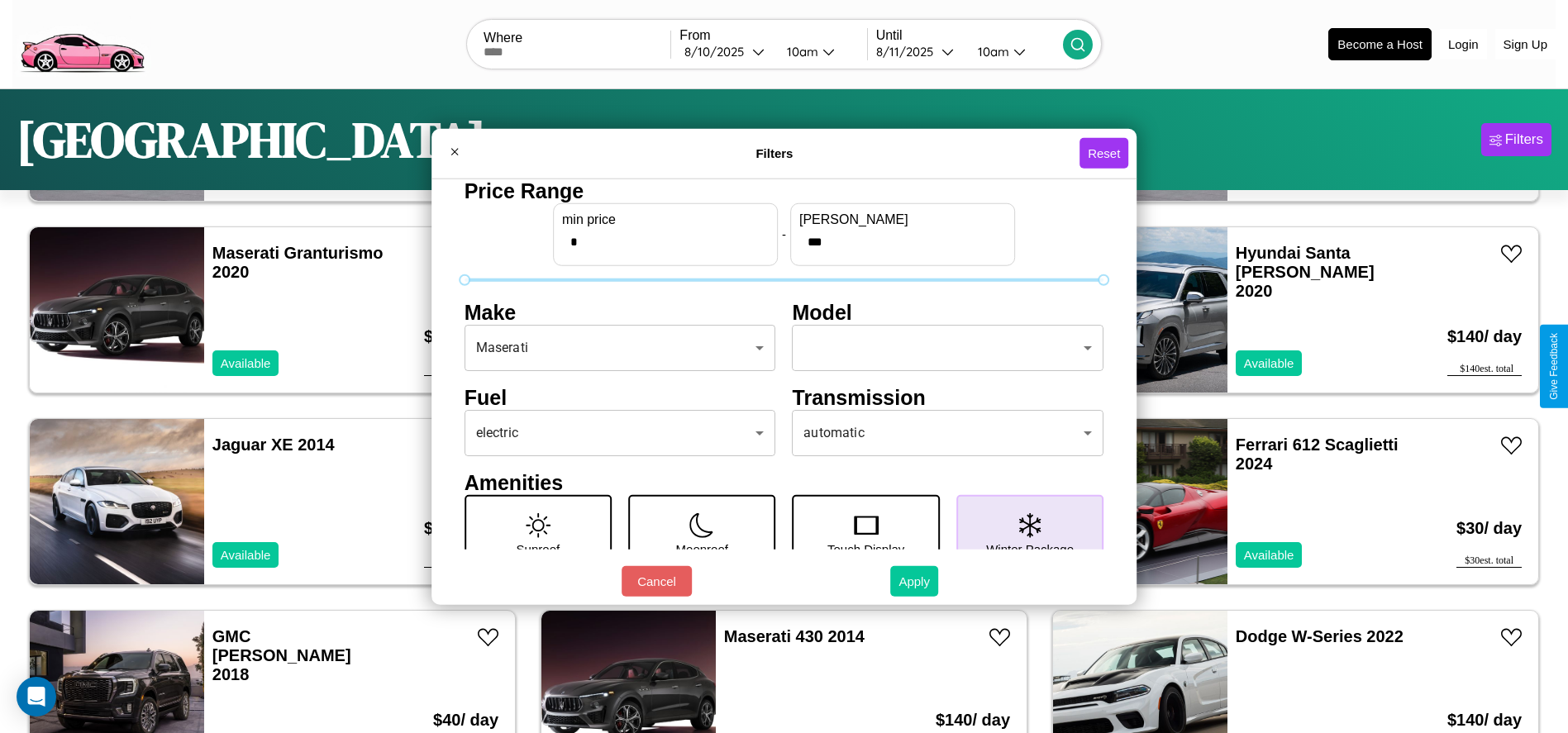
click at [915, 581] on button "Apply" at bounding box center [913, 581] width 48 height 30
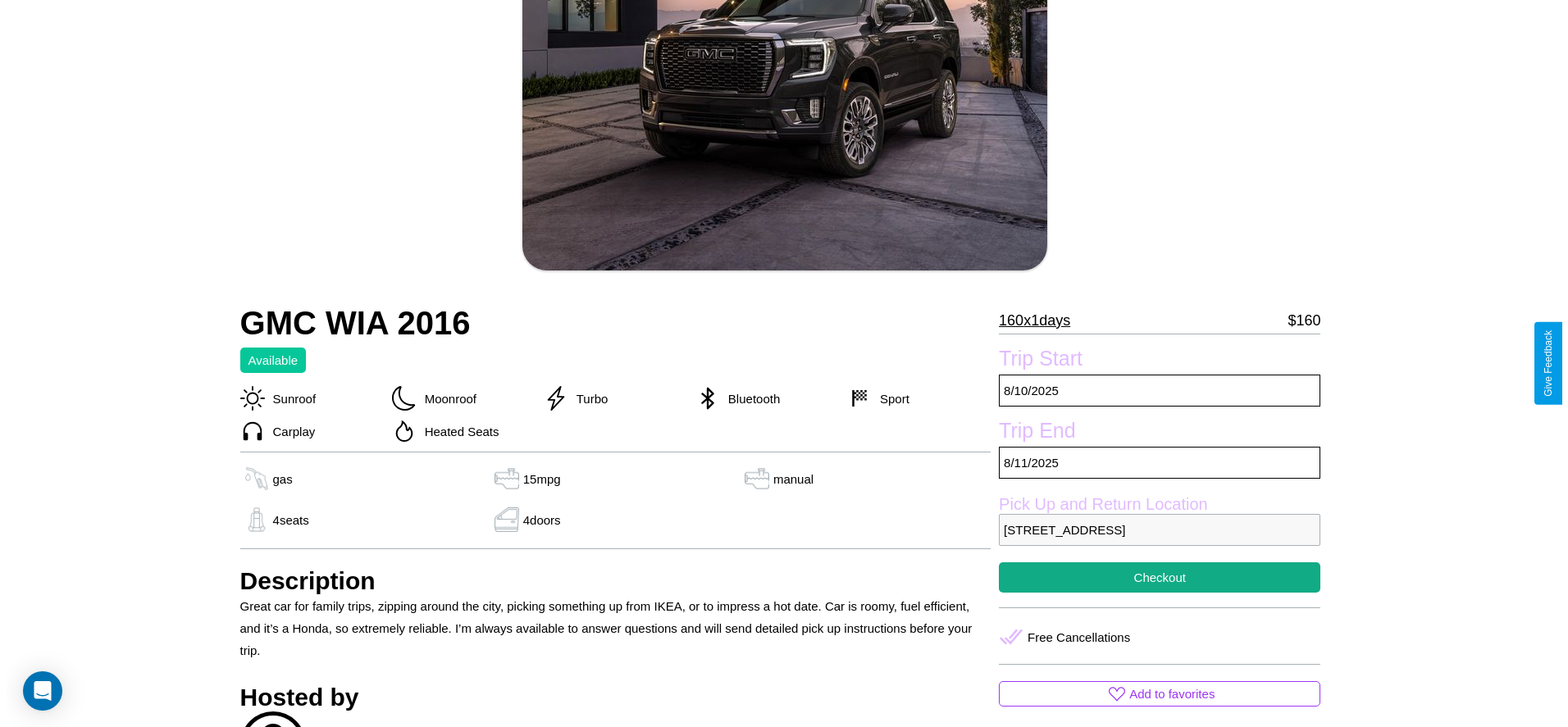
scroll to position [237, 0]
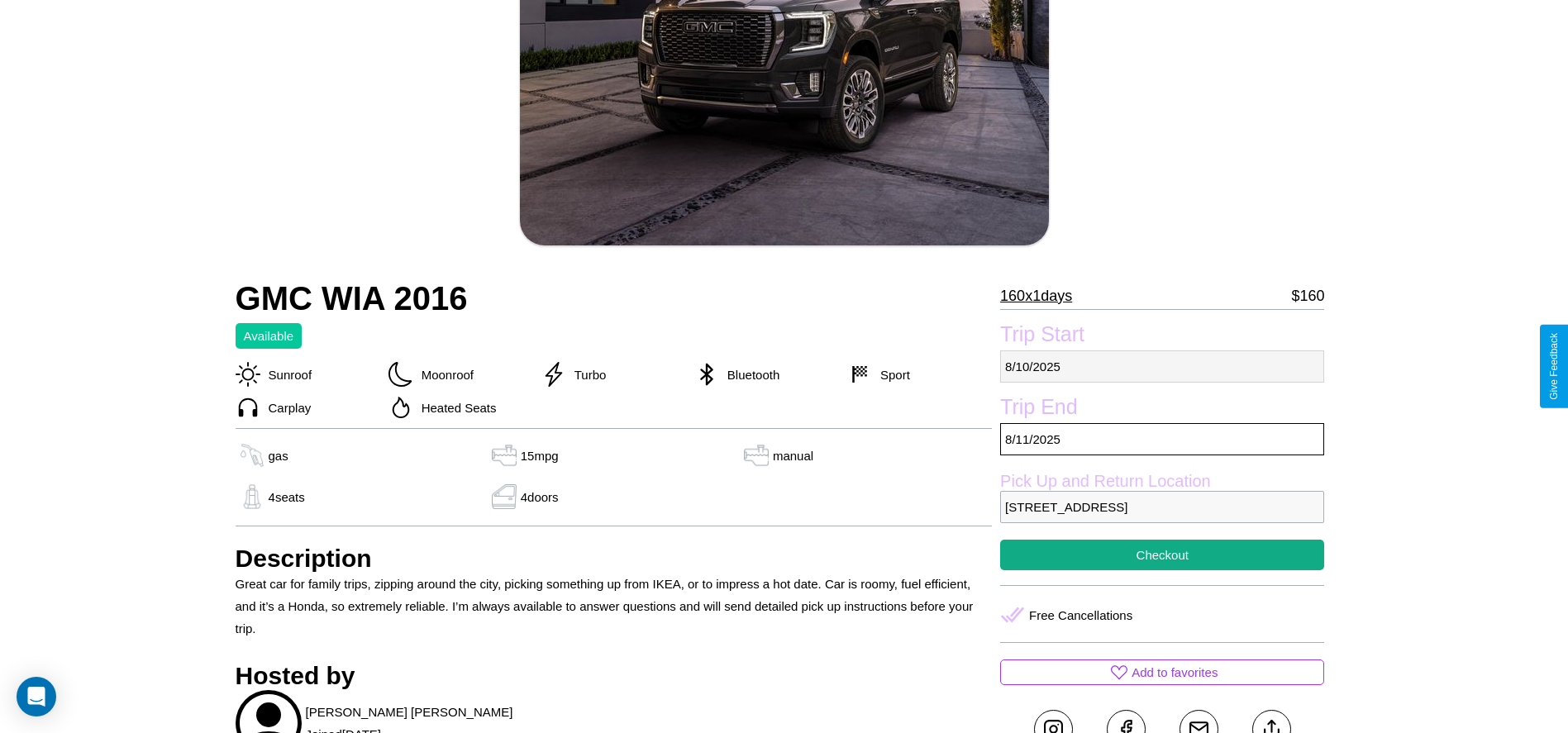
click at [1162, 366] on p "8 / 10 / 2025" at bounding box center [1161, 366] width 324 height 32
select select "*"
select select "****"
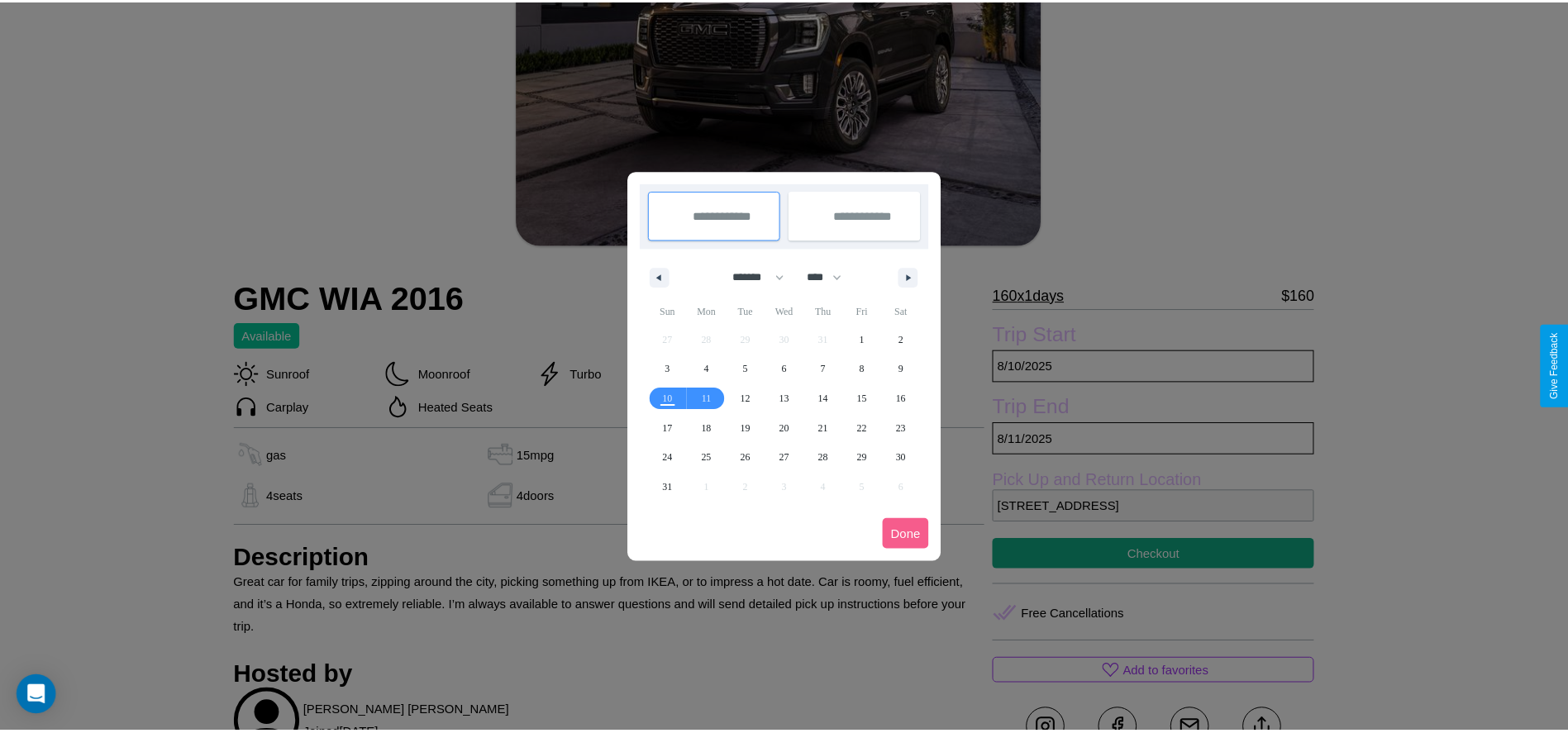
scroll to position [0, 0]
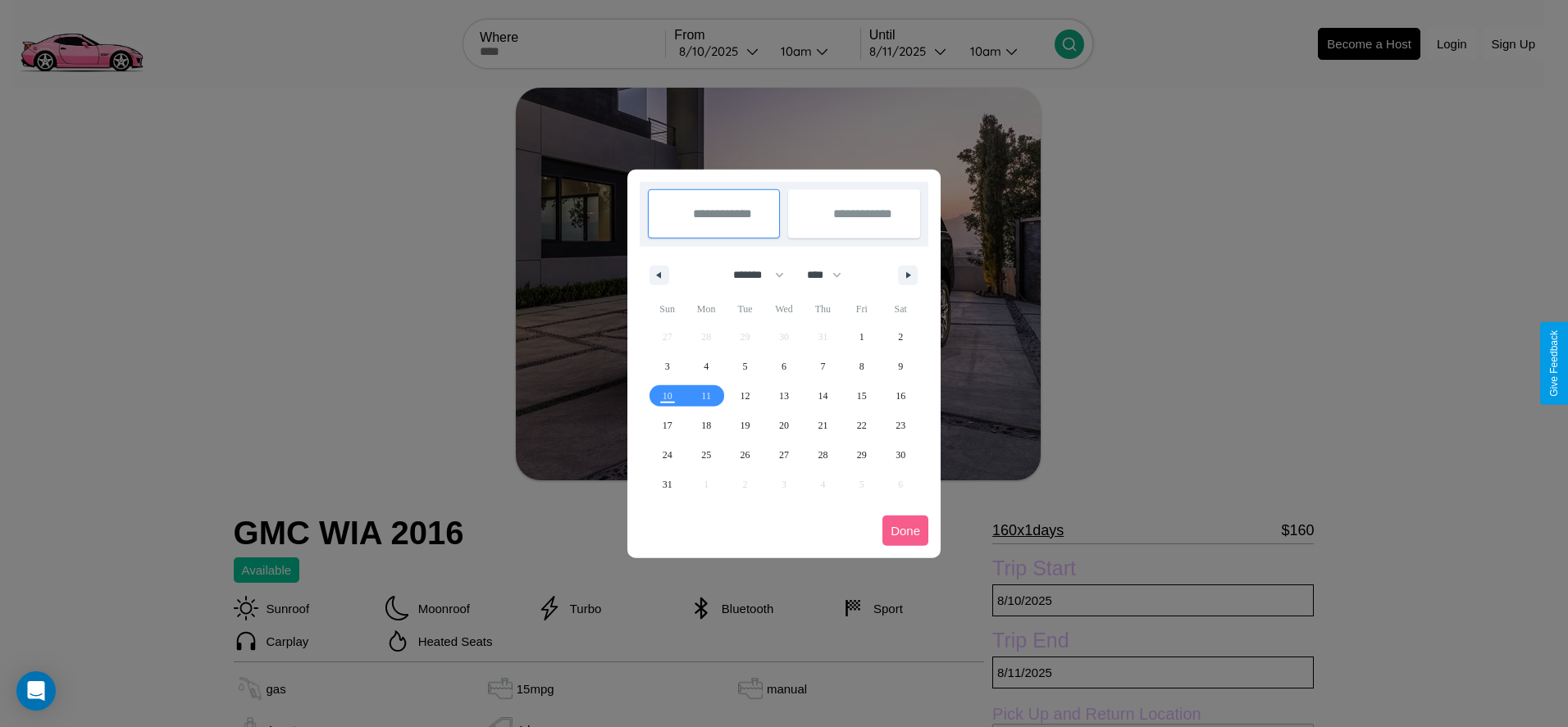
click at [720, 51] on div at bounding box center [784, 363] width 1568 height 727
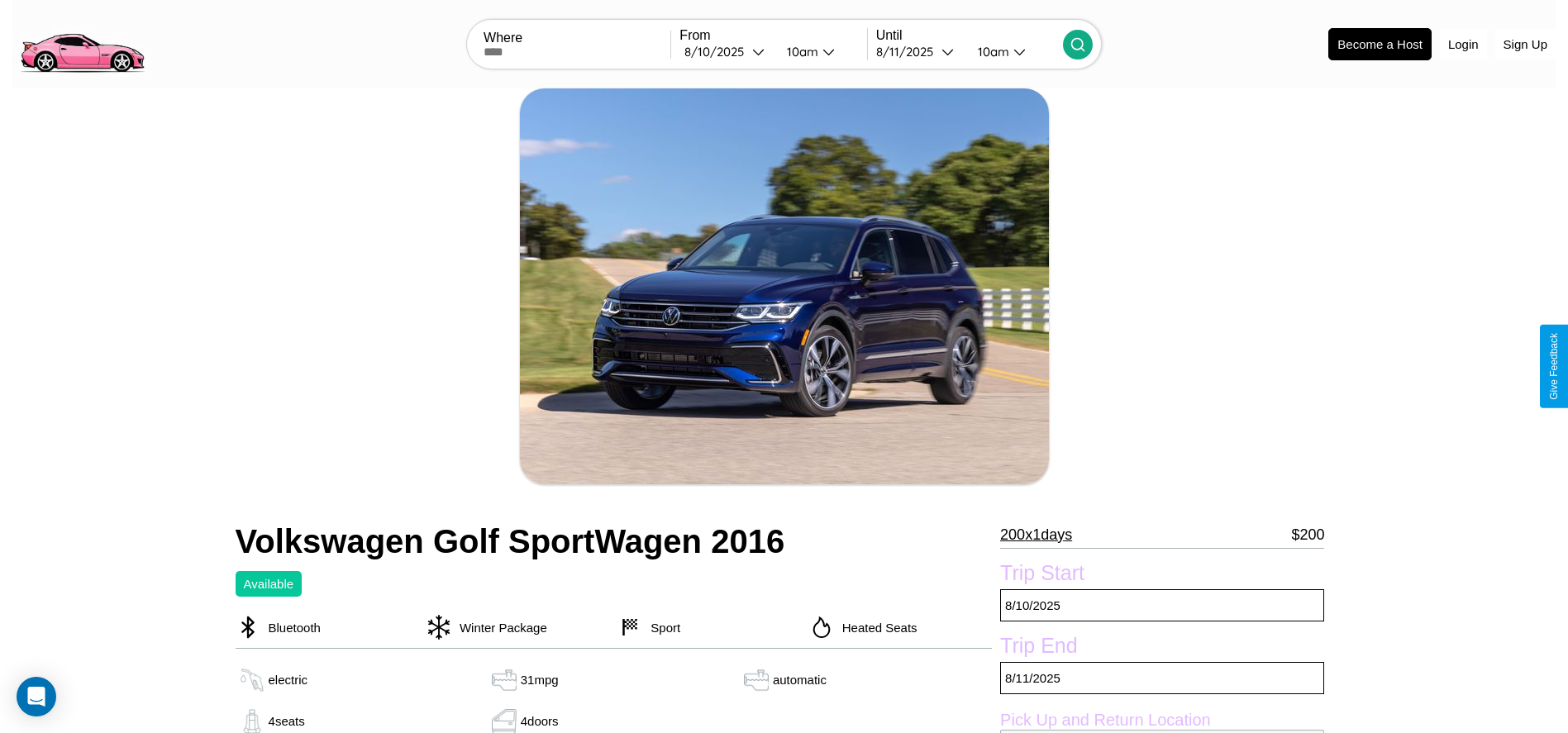
scroll to position [601, 0]
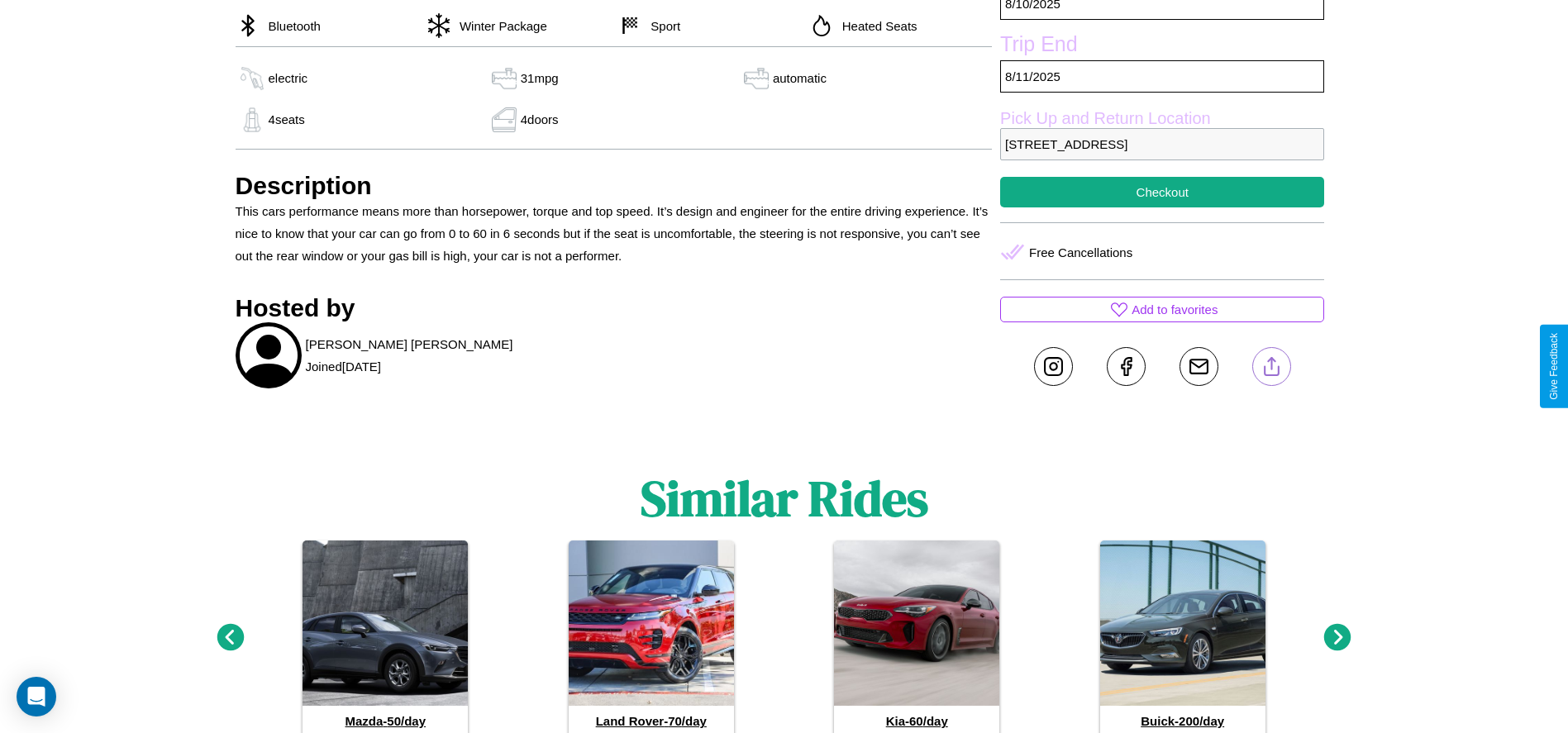
click at [1271, 366] on line at bounding box center [1271, 363] width 0 height 11
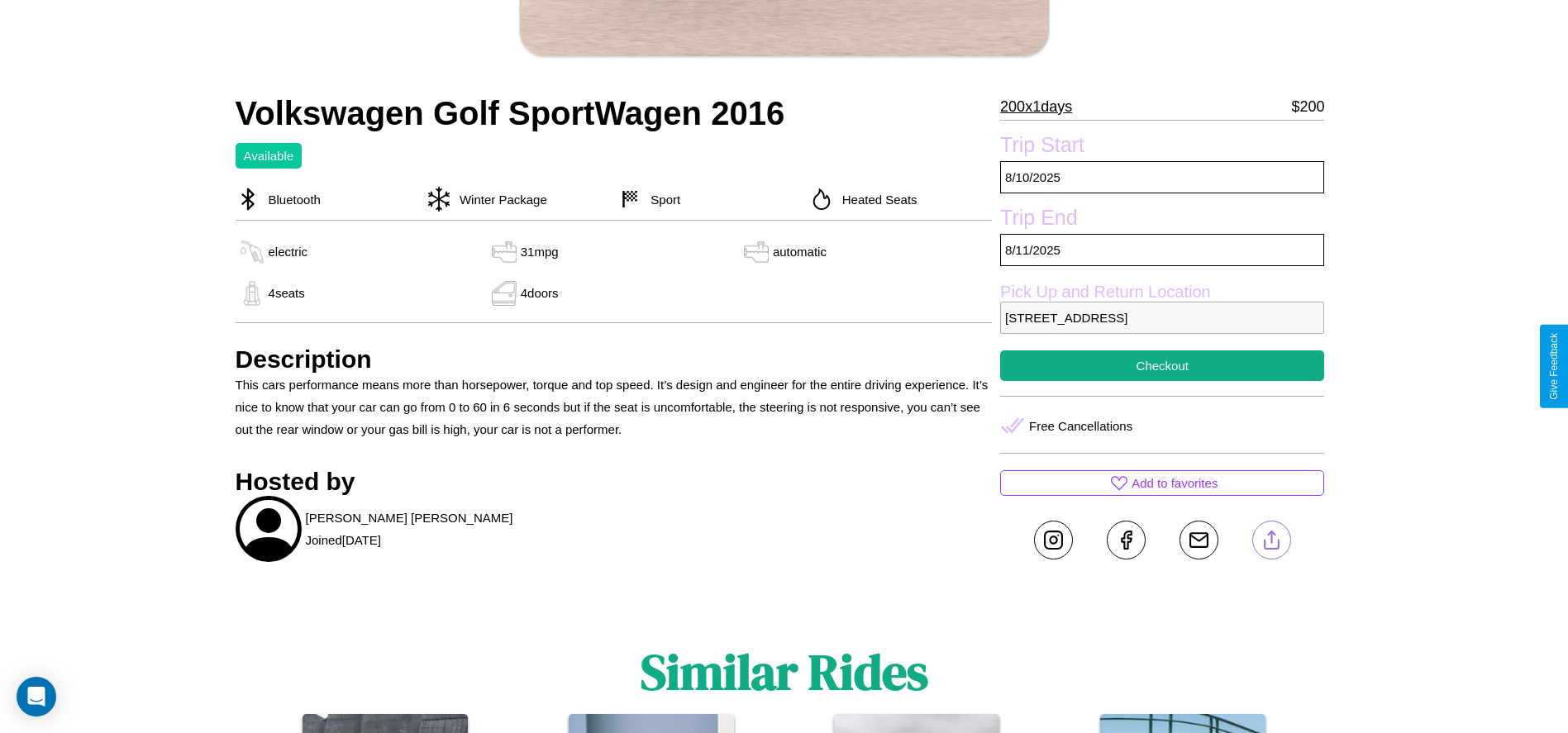
scroll to position [428, 0]
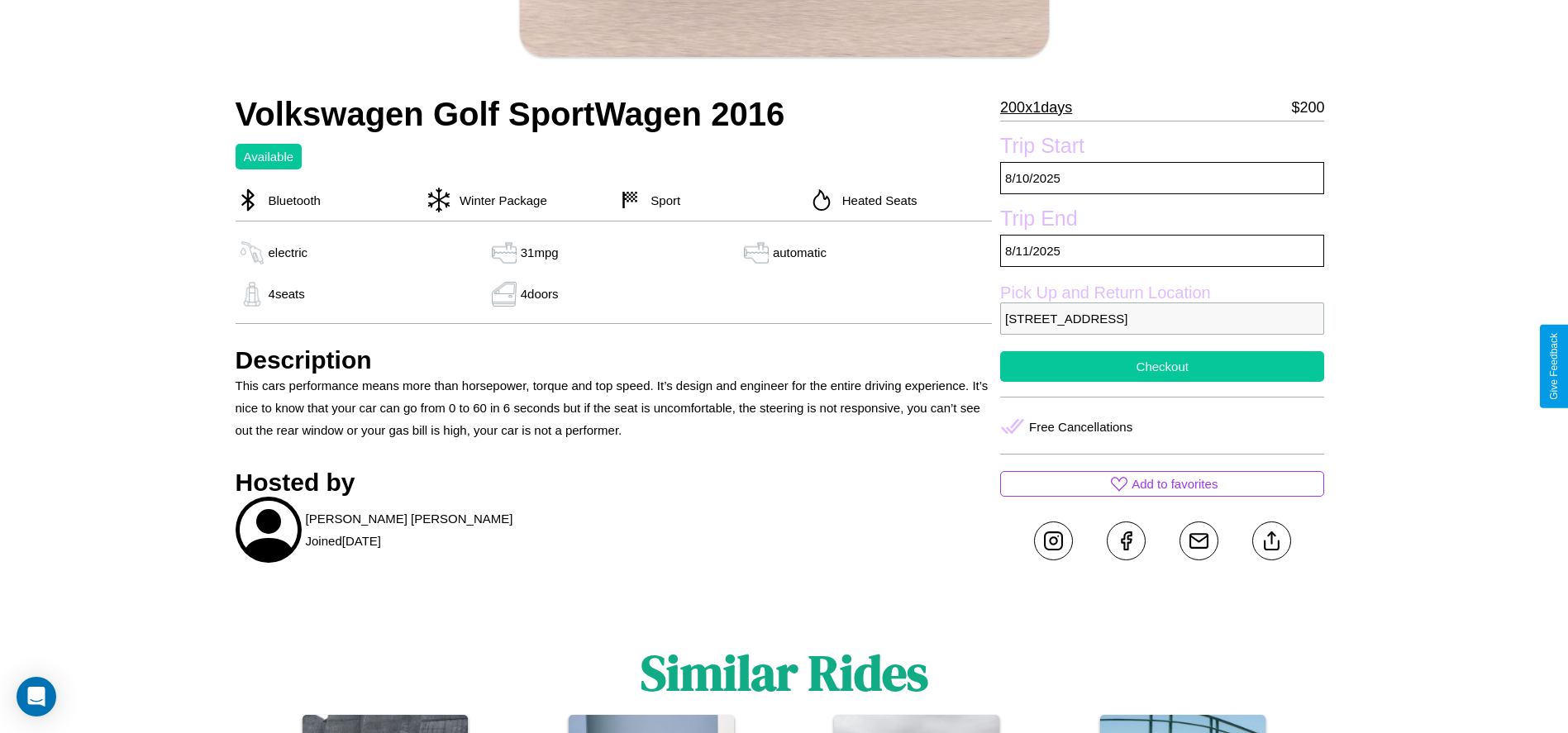
click at [1162, 366] on button "Checkout" at bounding box center [1161, 366] width 324 height 30
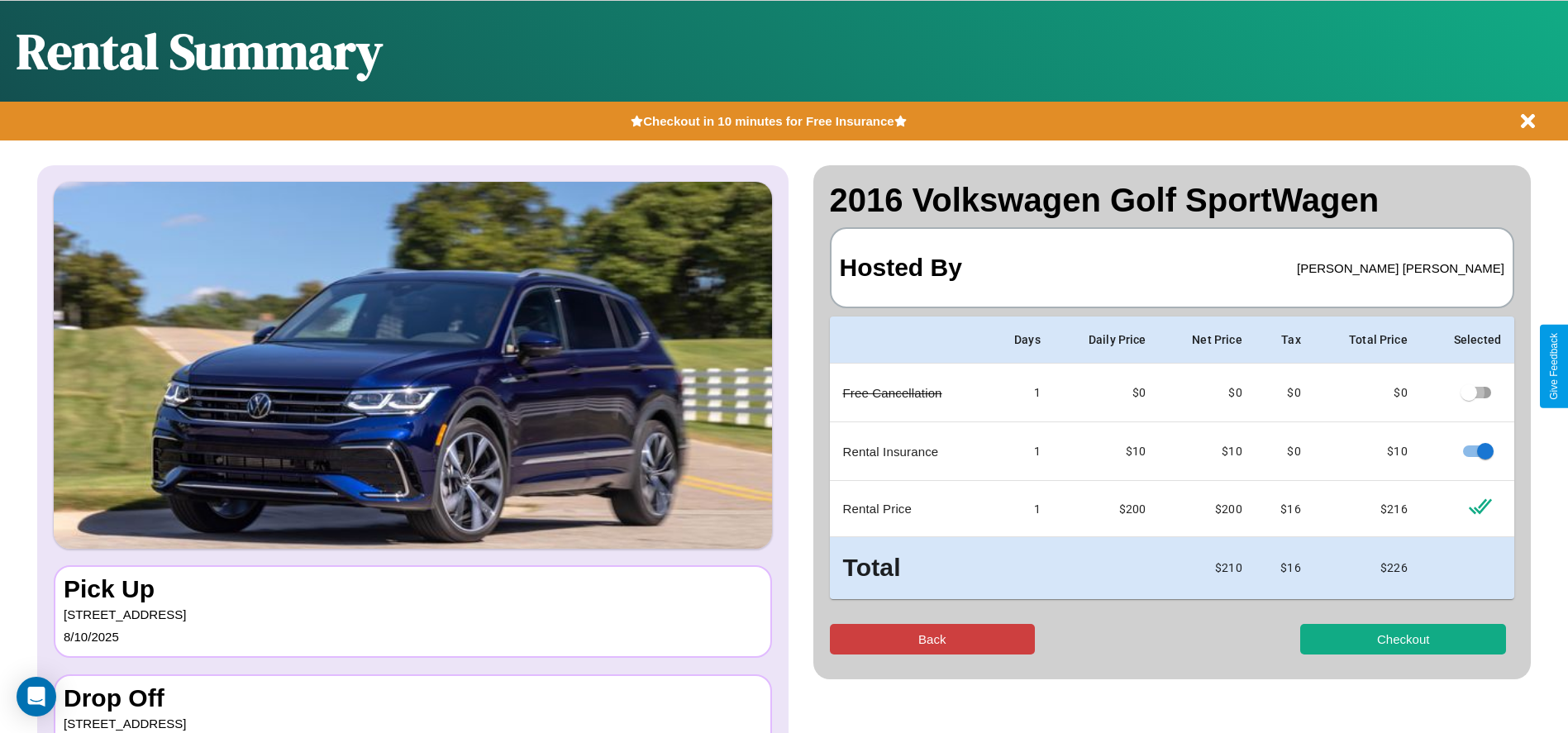
click at [931, 639] on button "Back" at bounding box center [933, 639] width 206 height 30
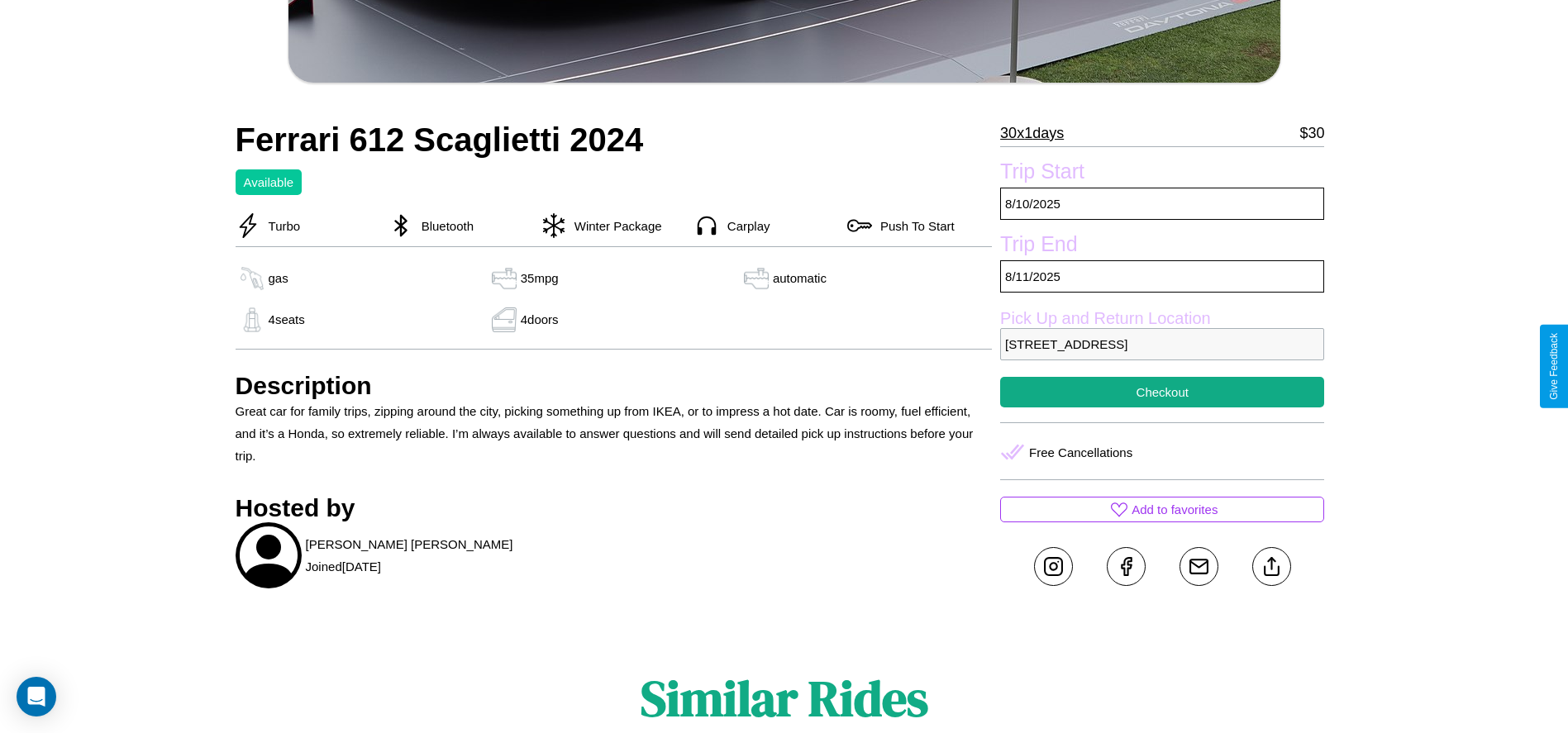
scroll to position [692, 0]
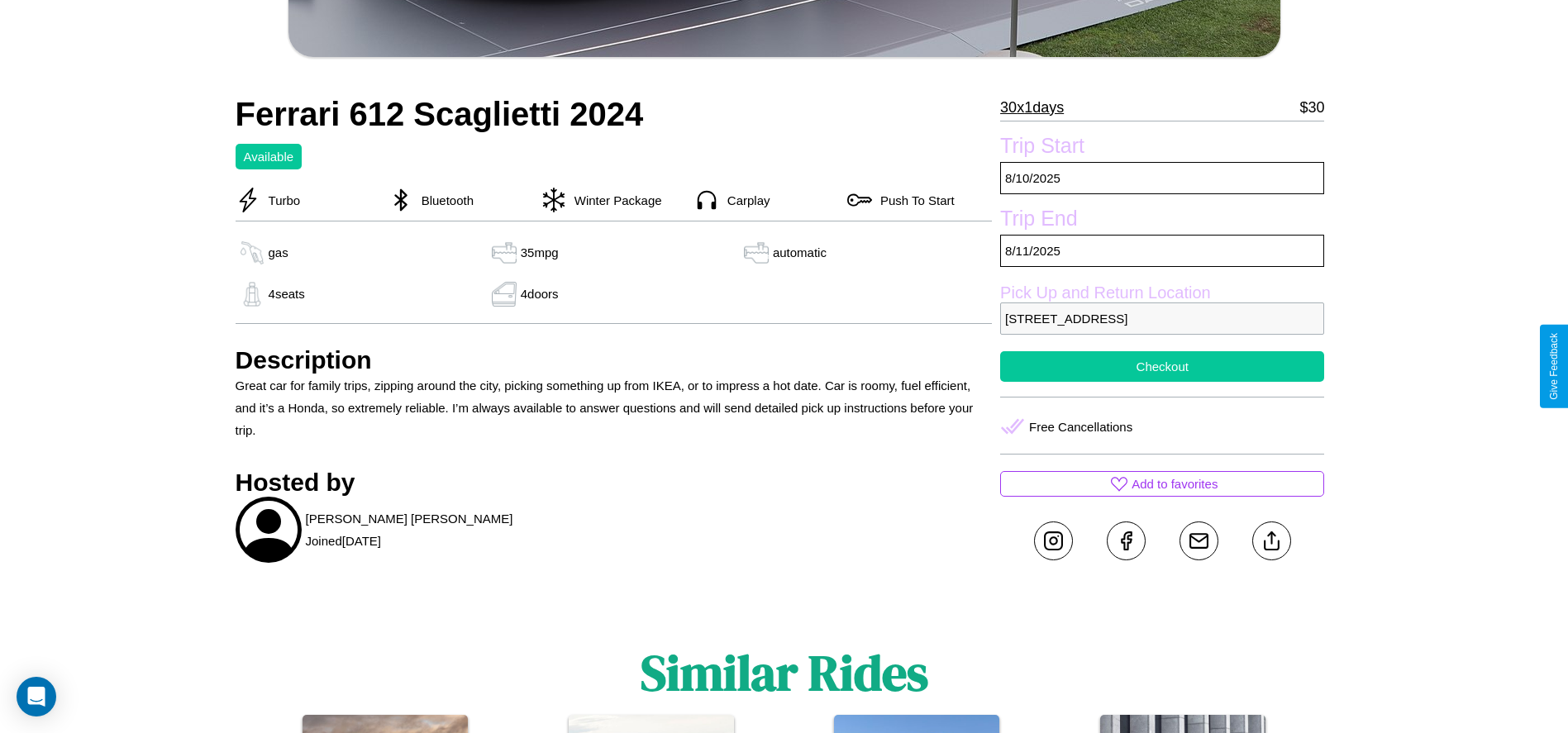
click at [1162, 366] on button "Checkout" at bounding box center [1161, 366] width 324 height 30
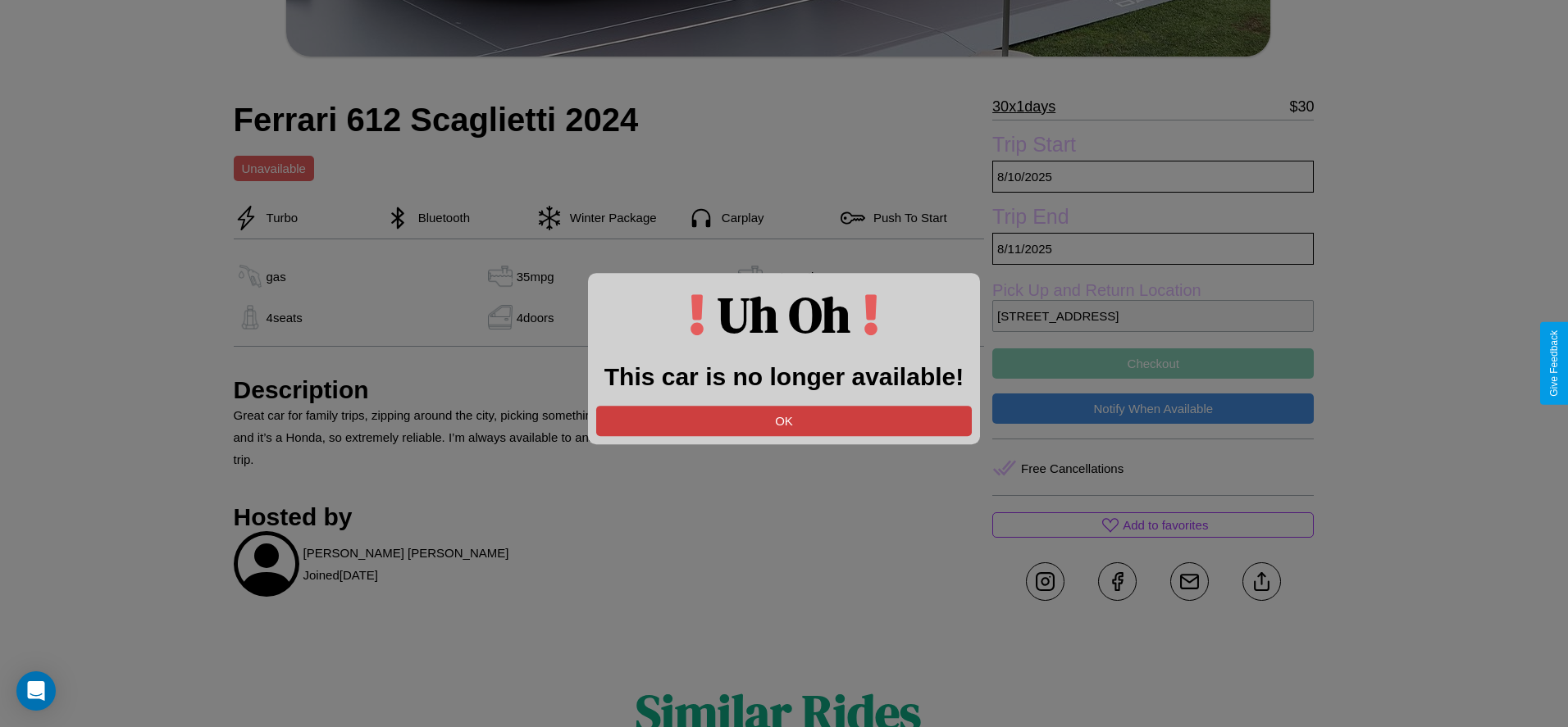
click at [784, 421] on button "OK" at bounding box center [783, 421] width 375 height 30
